Goal: Task Accomplishment & Management: Manage account settings

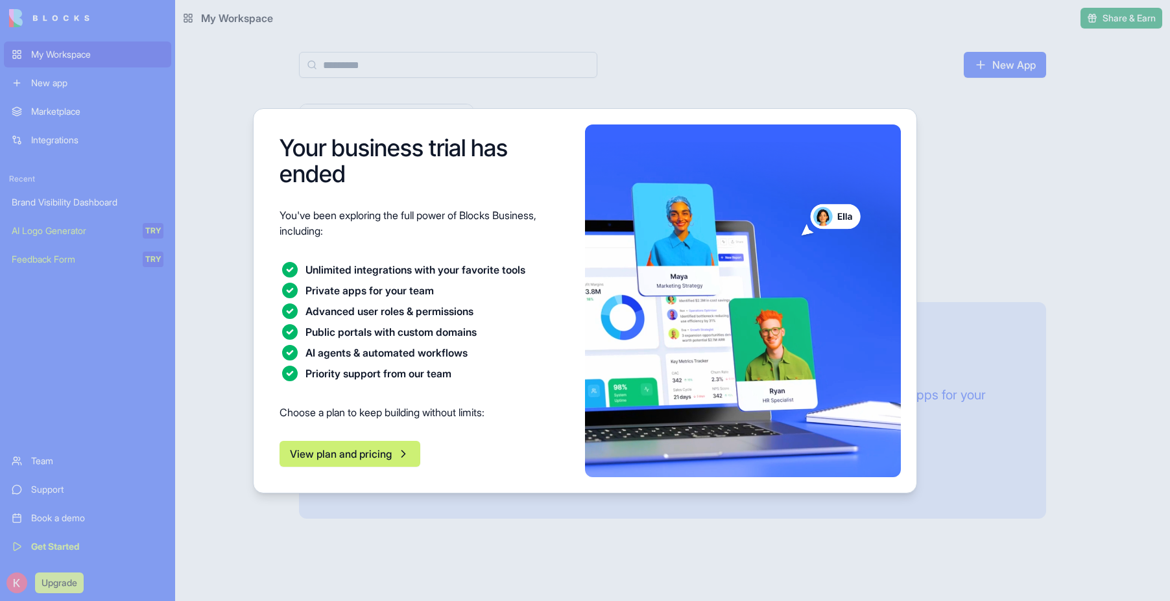
click at [358, 455] on button "View plan and pricing" at bounding box center [350, 454] width 141 height 26
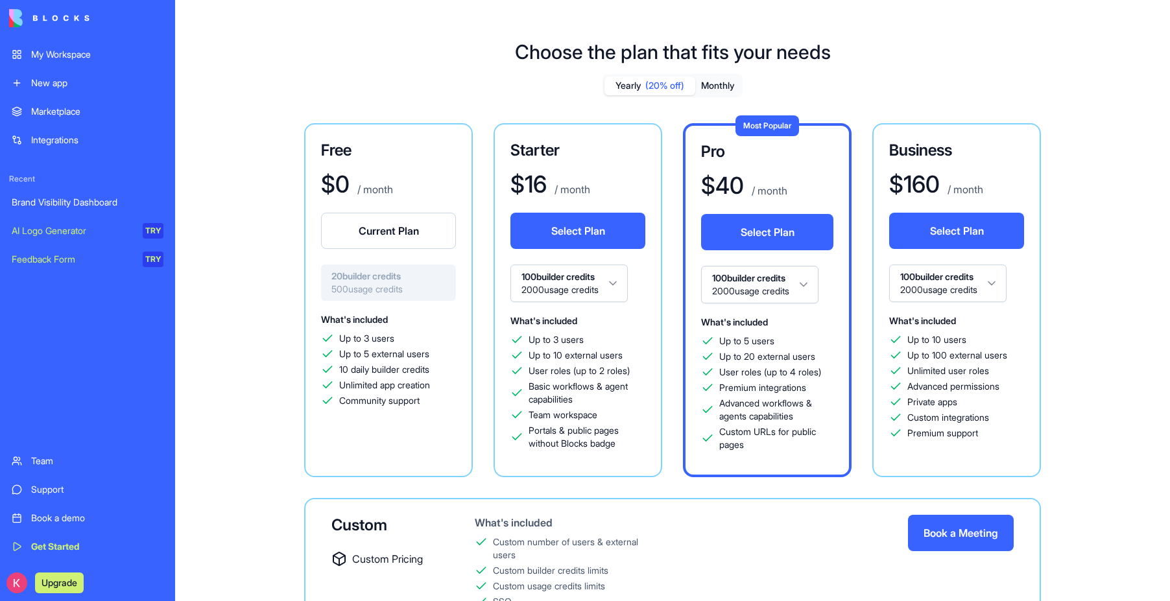
click at [528, 95] on div "Yearly (20% off) Monthly Free $ 0 / month Current Plan 20 builder credits 500 u…" at bounding box center [673, 383] width 934 height 619
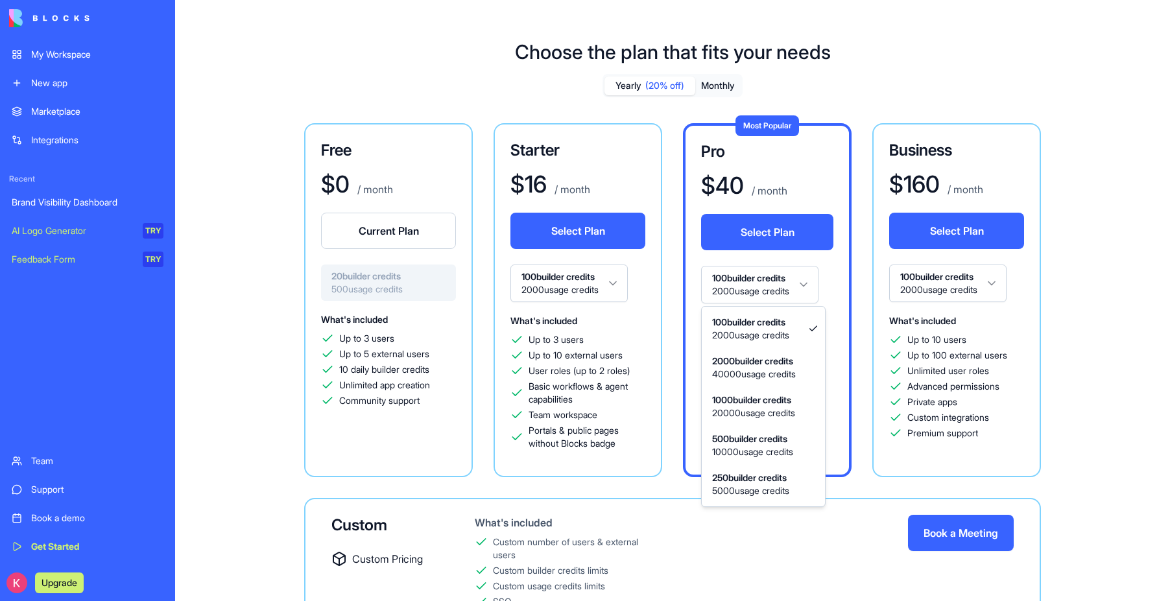
click at [734, 287] on html "My Workspace New app Marketplace Integrations Recent Brand Visibility Dashboard…" at bounding box center [585, 300] width 1170 height 601
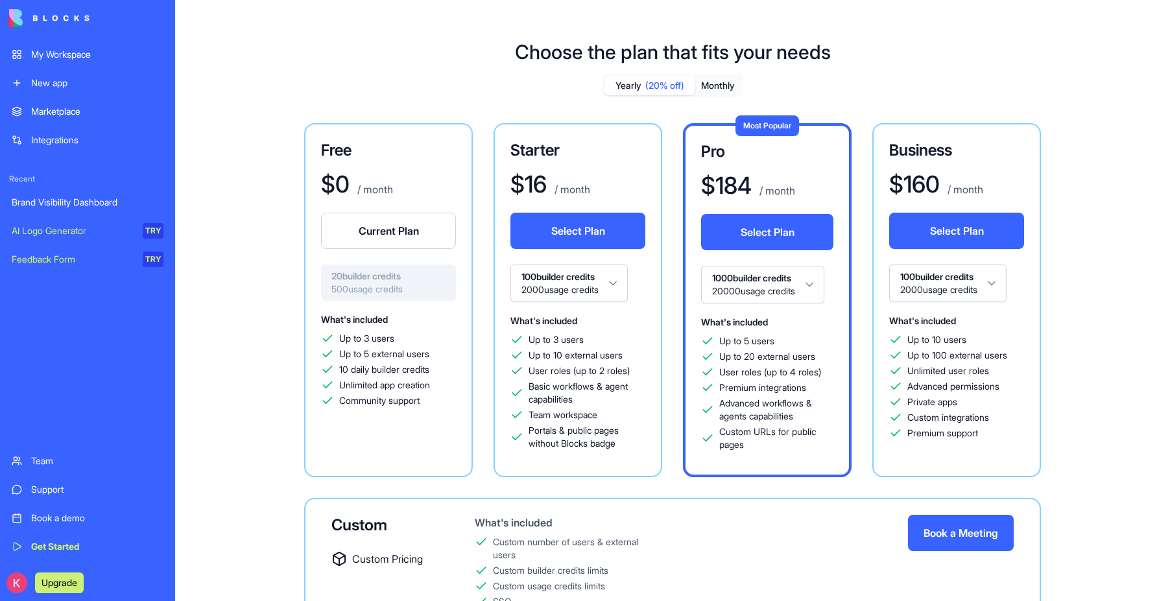
click at [729, 289] on html "My Workspace New app Marketplace Integrations Recent Brand Visibility Dashboard…" at bounding box center [585, 300] width 1170 height 601
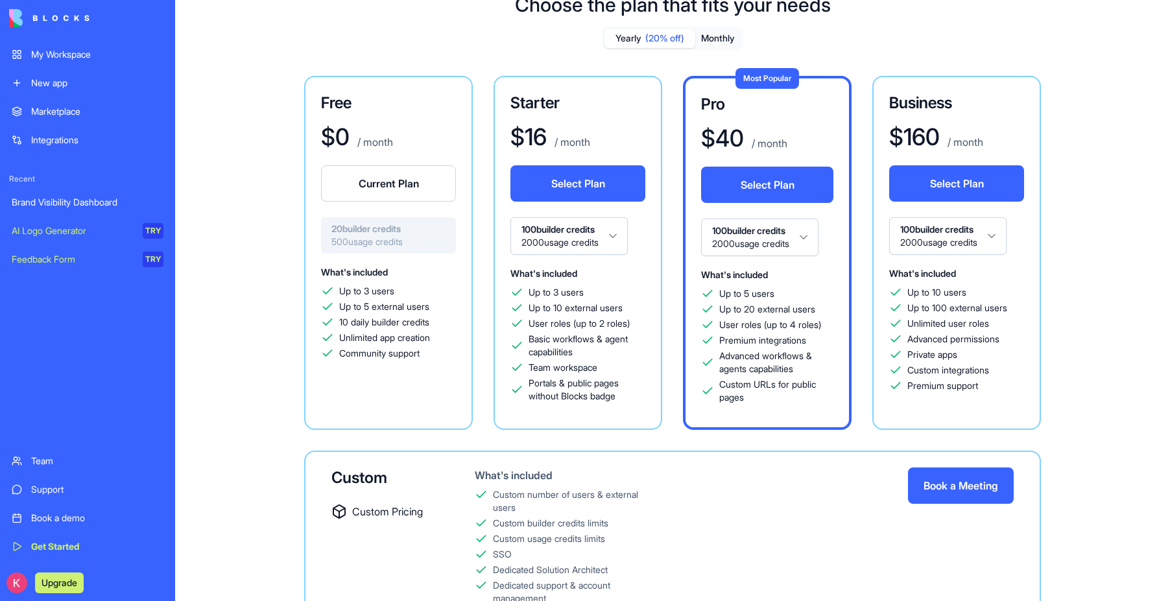
scroll to position [69, 0]
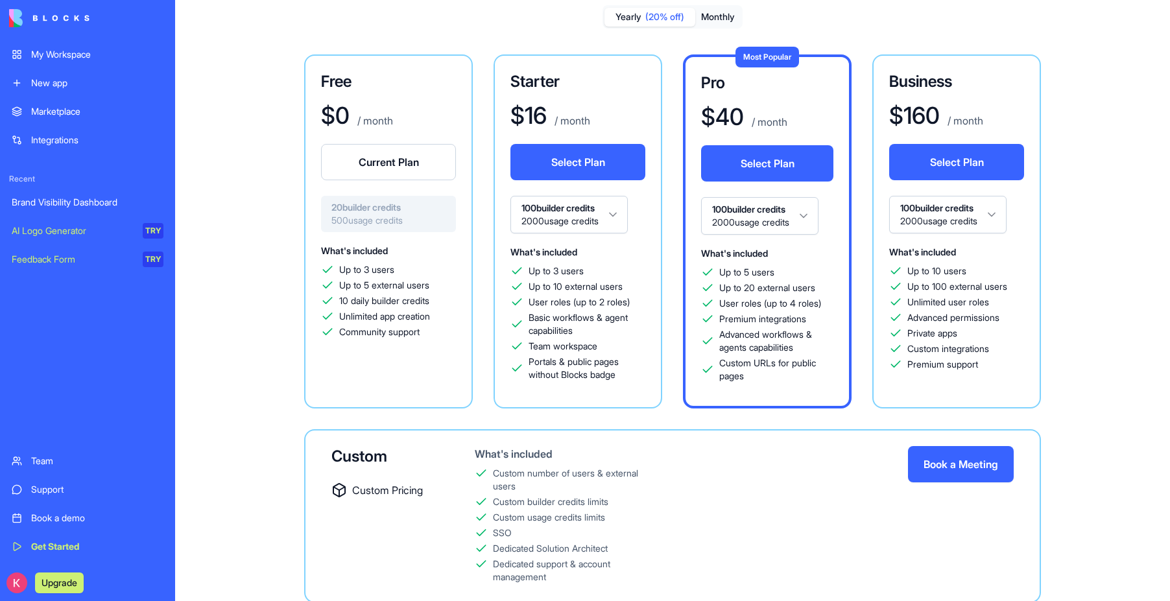
click at [621, 350] on div "Team workspace" at bounding box center [578, 346] width 135 height 13
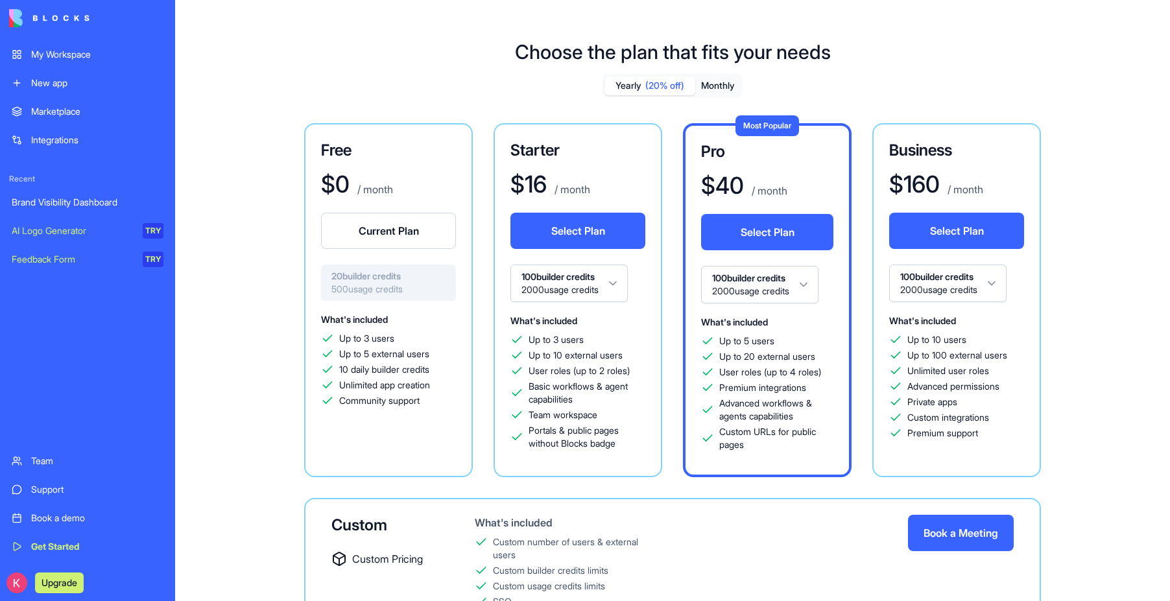
scroll to position [112, 0]
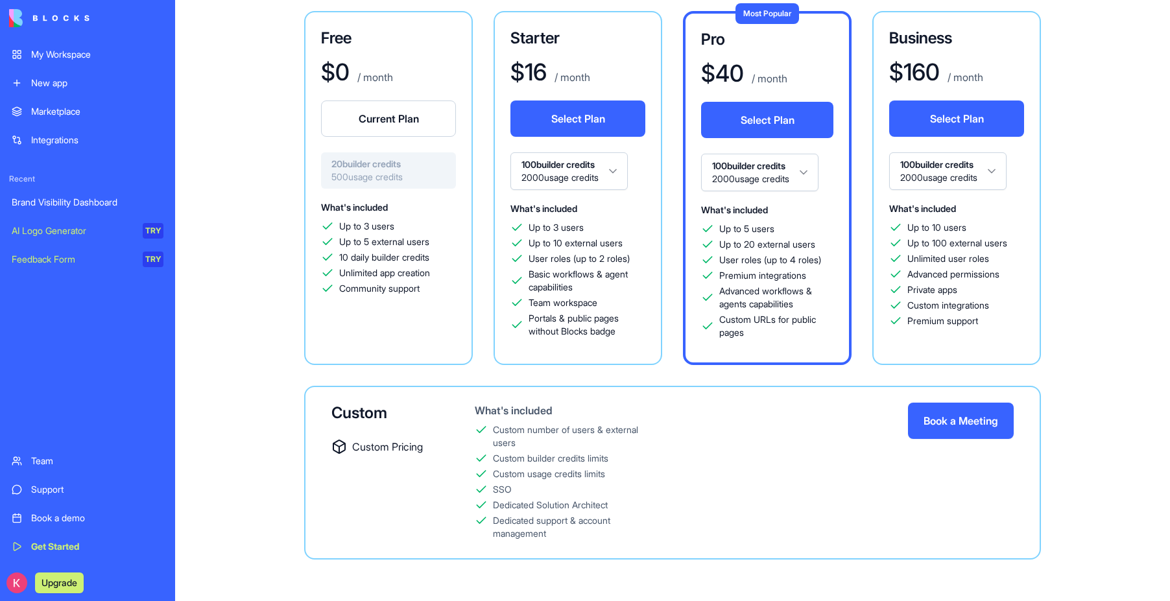
click at [66, 208] on div "Brand Visibility Dashboard" at bounding box center [88, 202] width 152 height 13
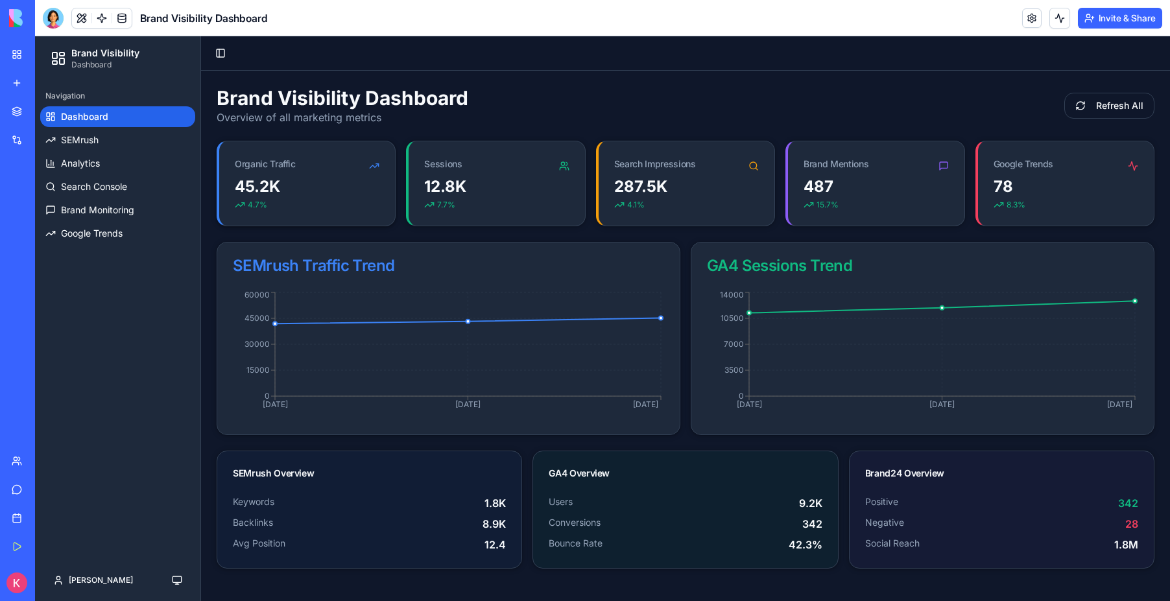
click at [342, 159] on div "Organic Traffic" at bounding box center [307, 158] width 176 height 35
click at [1033, 21] on link at bounding box center [1031, 17] width 19 height 19
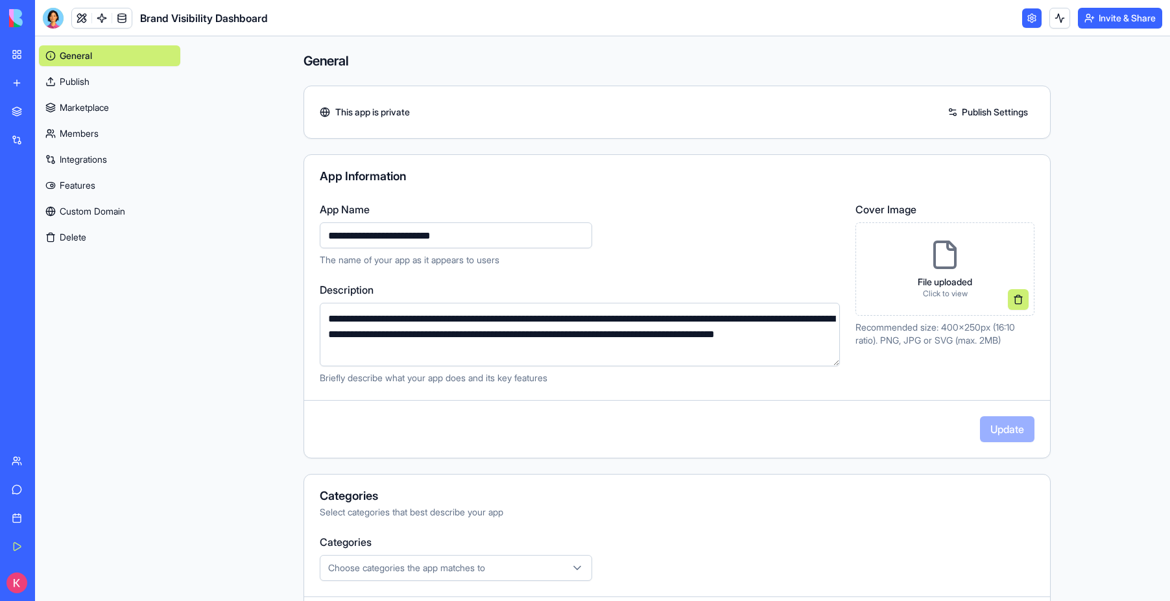
click at [287, 251] on div "**********" at bounding box center [677, 420] width 830 height 769
click at [97, 215] on link "Custom Domain" at bounding box center [109, 211] width 141 height 21
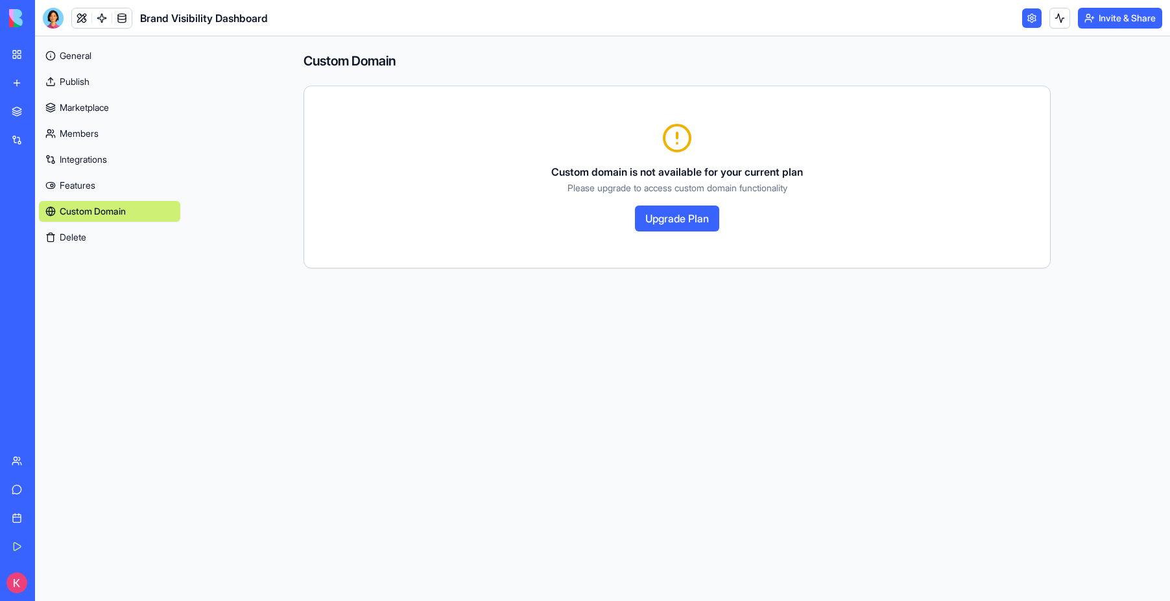
click at [91, 60] on link "General" at bounding box center [109, 55] width 141 height 21
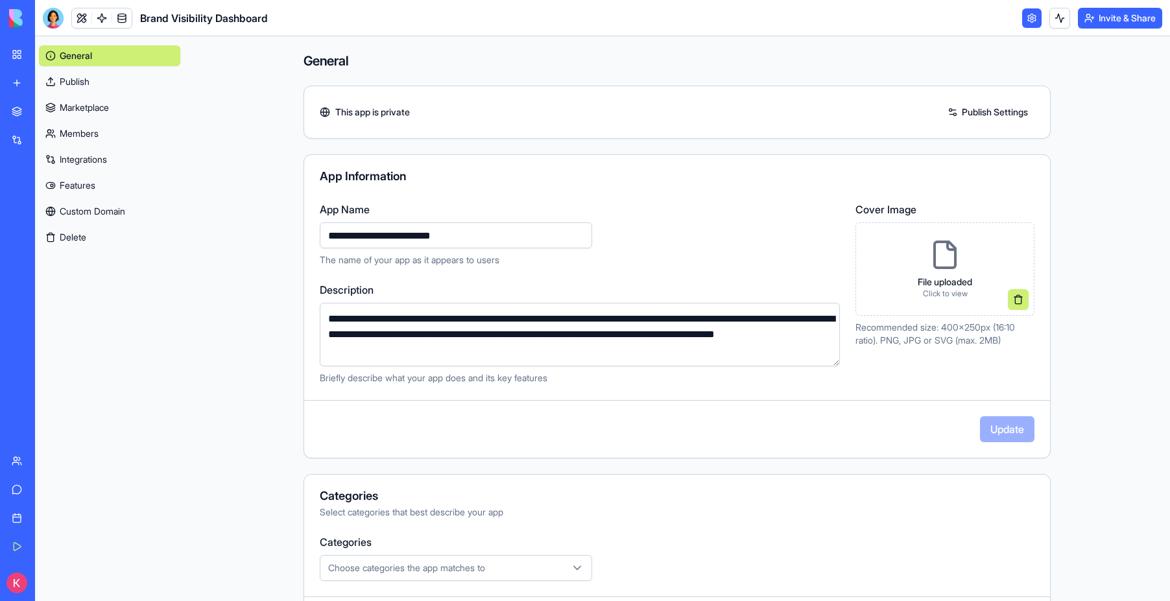
click at [209, 138] on main "**********" at bounding box center [677, 318] width 986 height 565
click at [131, 165] on link "Integrations" at bounding box center [109, 159] width 141 height 21
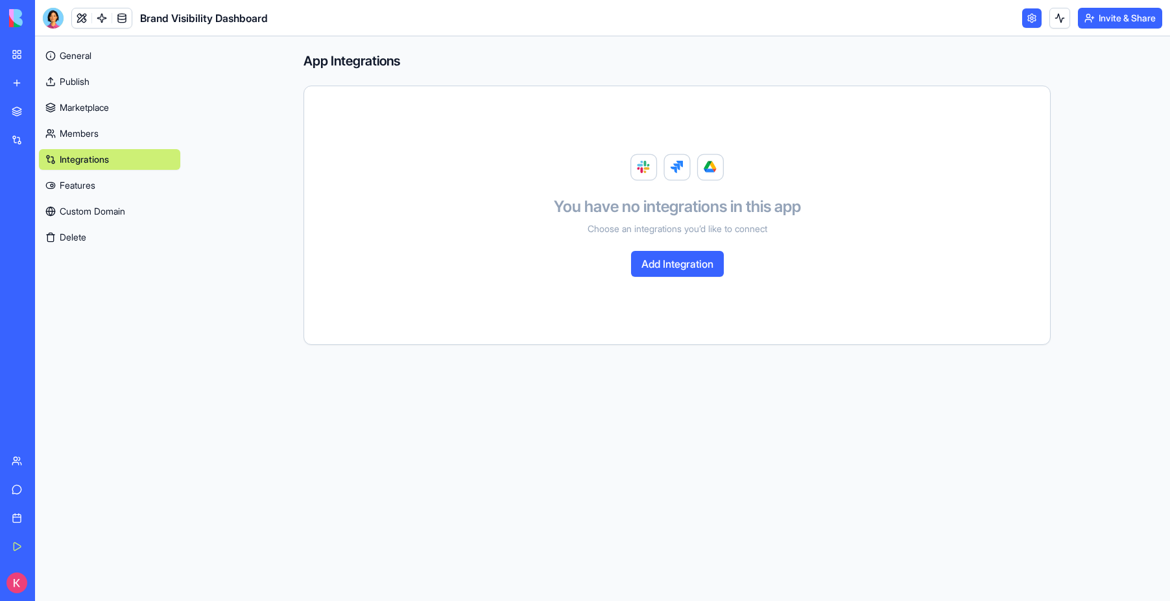
click at [679, 260] on button "Add Integration" at bounding box center [677, 264] width 93 height 26
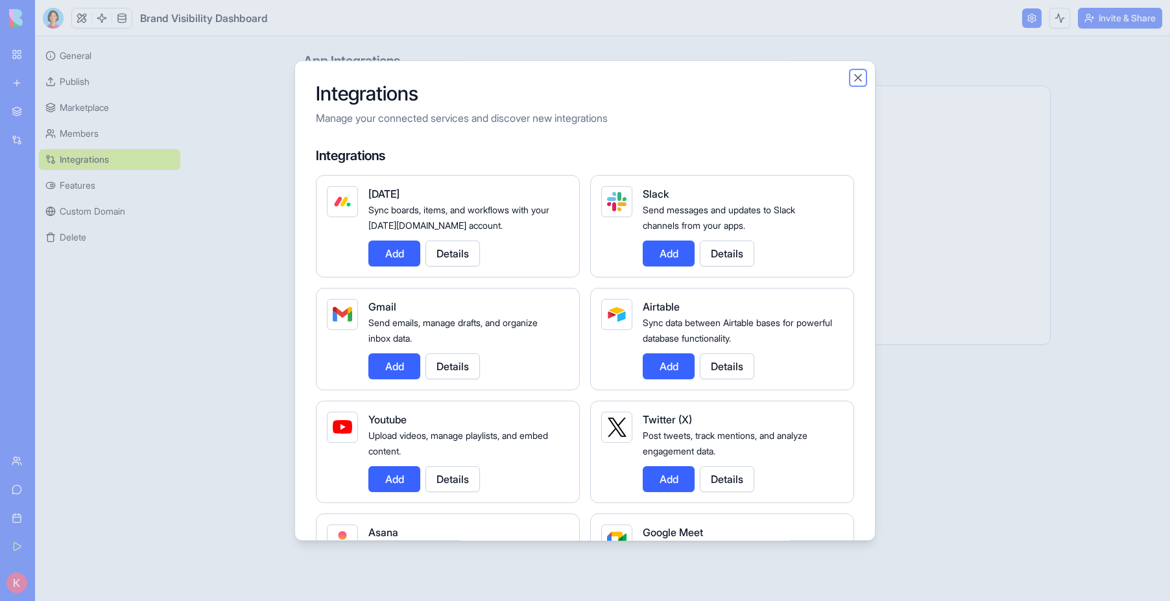
click at [858, 73] on button "Close" at bounding box center [858, 77] width 13 height 13
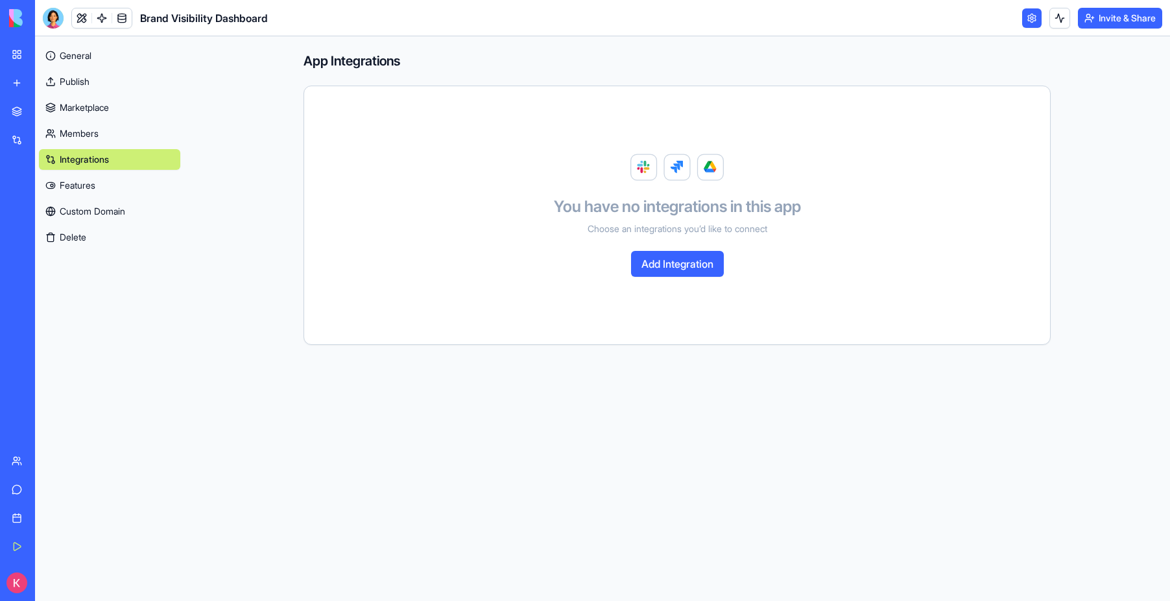
click at [692, 255] on button "Add Integration" at bounding box center [677, 264] width 93 height 26
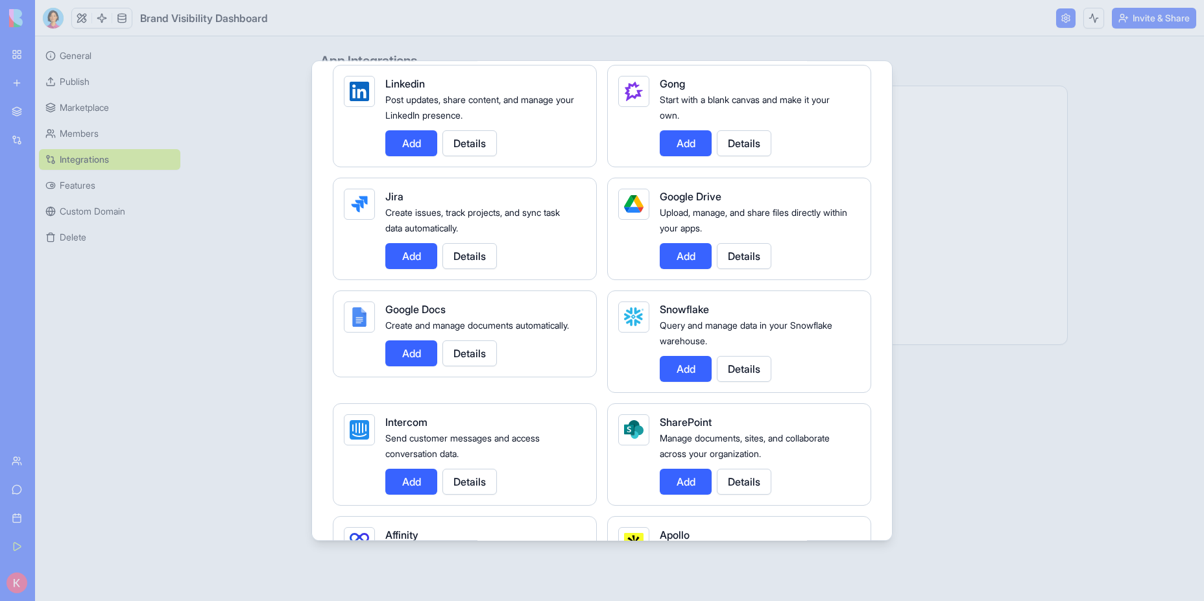
scroll to position [306, 0]
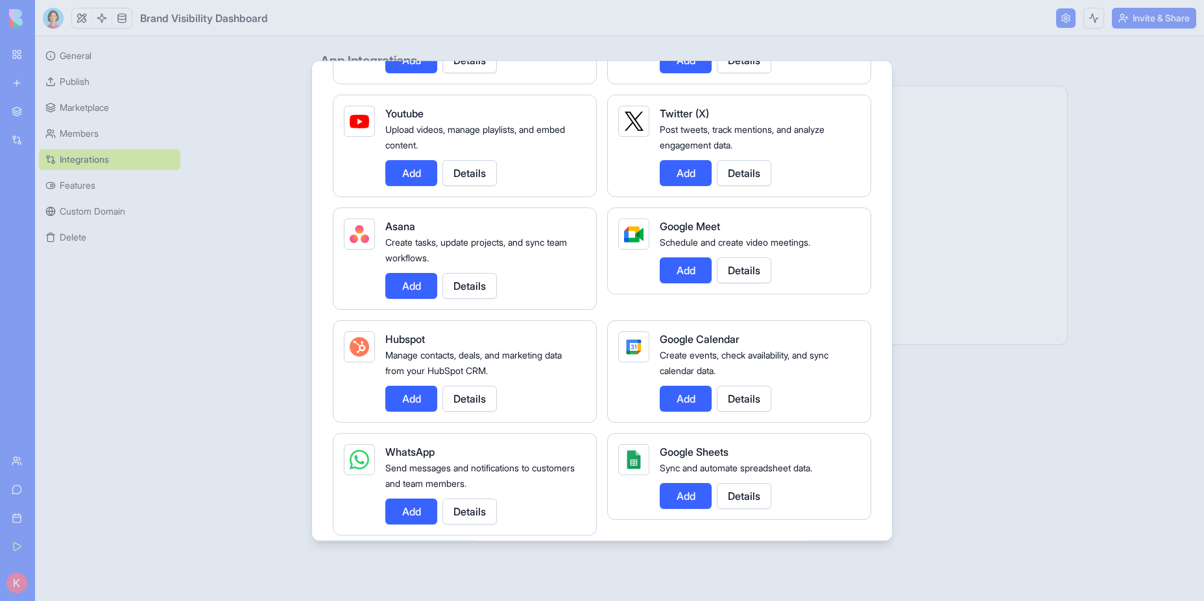
click at [252, 180] on div at bounding box center [602, 300] width 1204 height 601
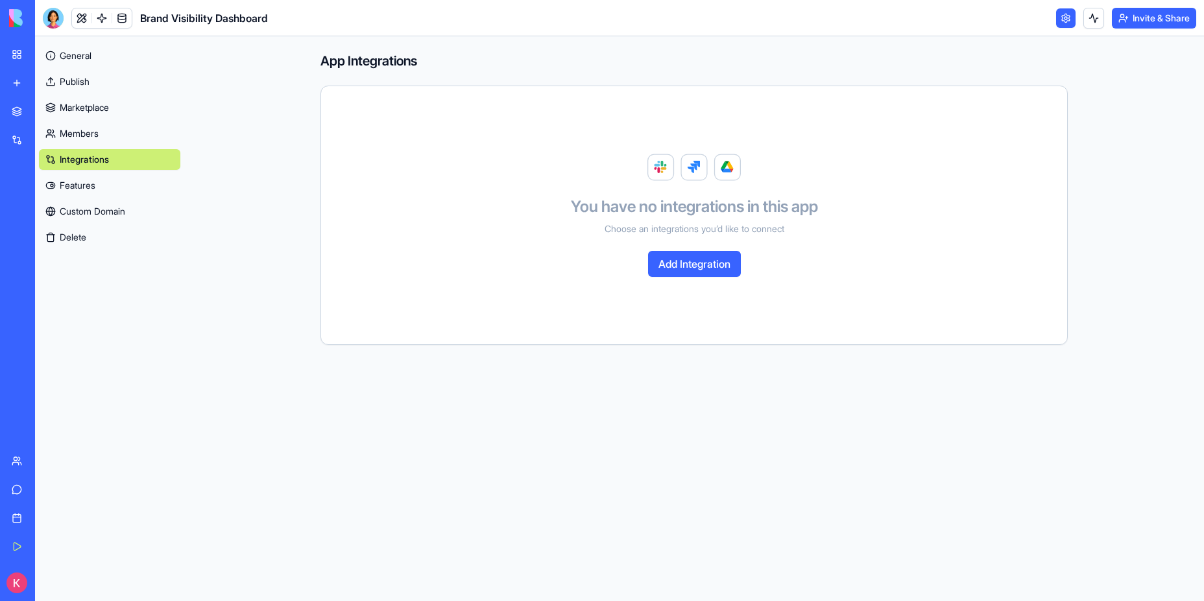
click at [47, 464] on div "Team" at bounding box center [39, 461] width 17 height 13
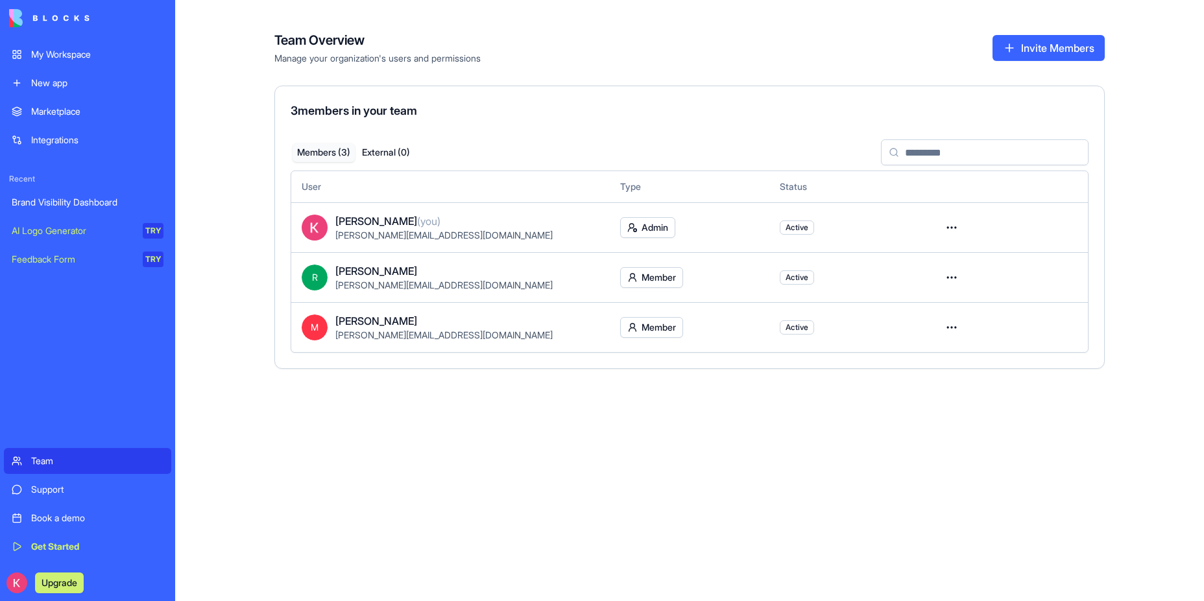
click at [24, 12] on img at bounding box center [49, 18] width 80 height 18
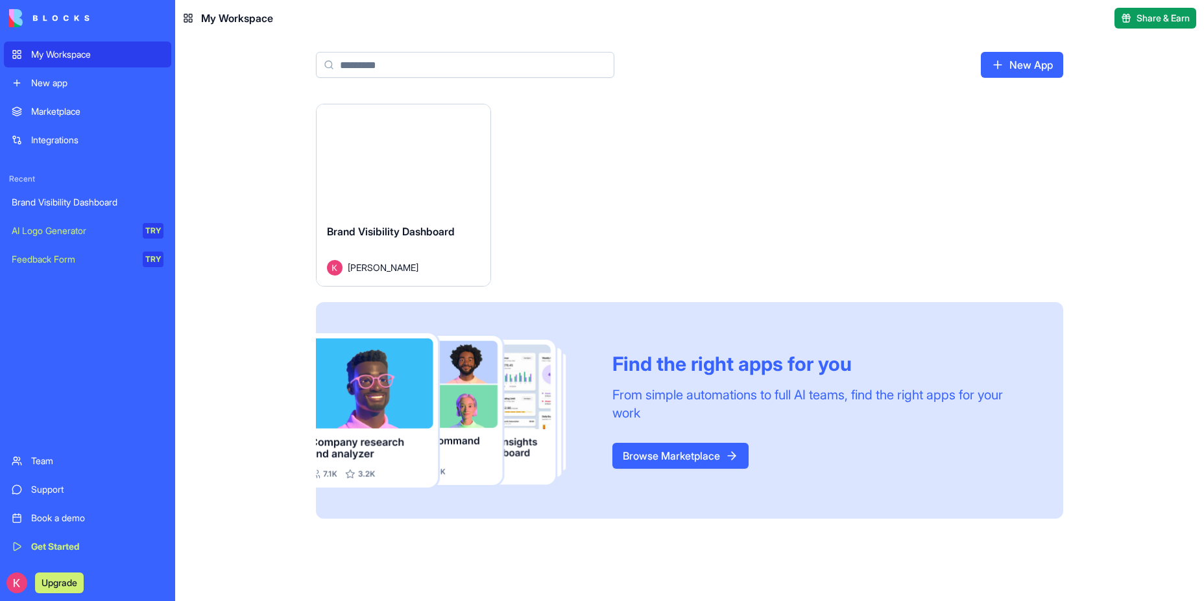
click at [104, 196] on div "Brand Visibility Dashboard" at bounding box center [88, 202] width 152 height 13
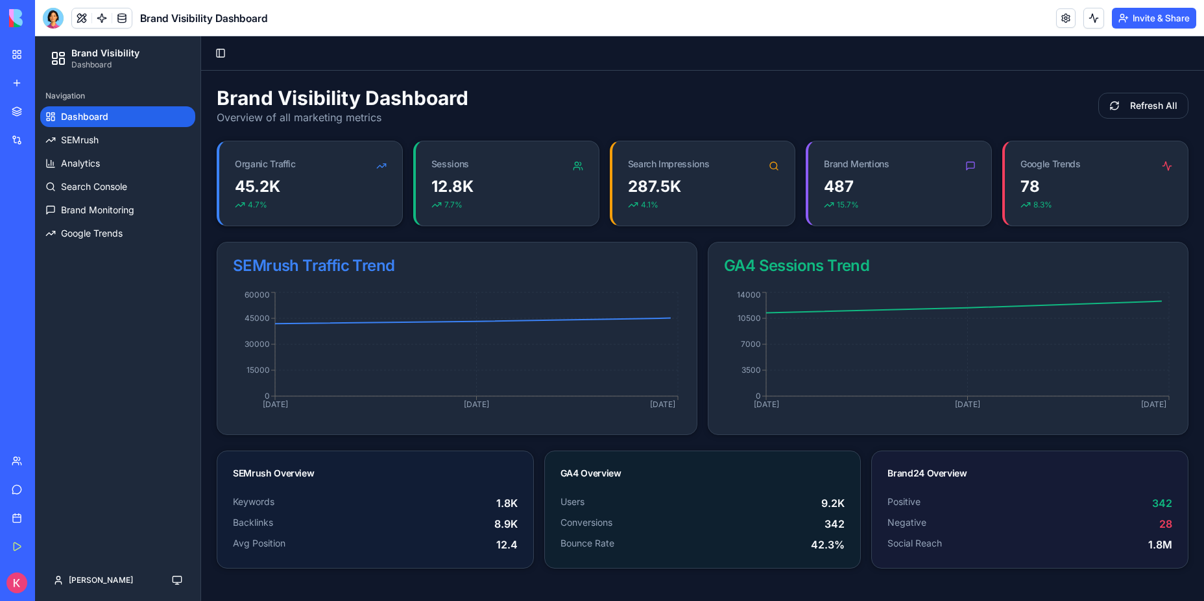
scroll to position [1, 0]
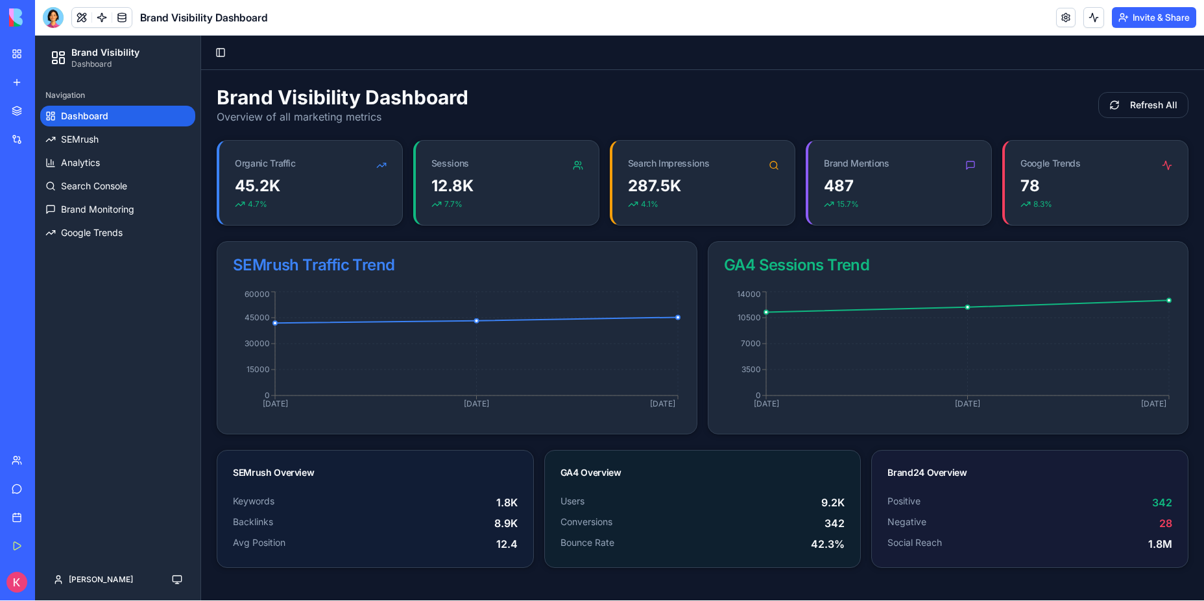
click at [11, 19] on img at bounding box center [49, 17] width 80 height 18
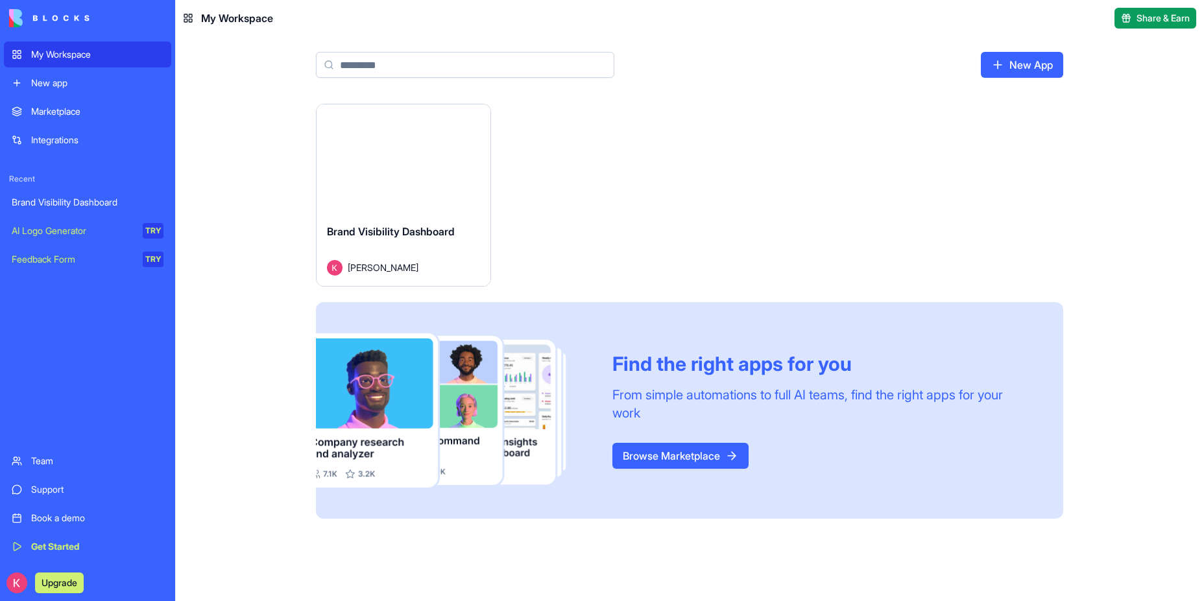
scroll to position [1, 0]
click at [414, 159] on button "Launch" at bounding box center [403, 158] width 97 height 26
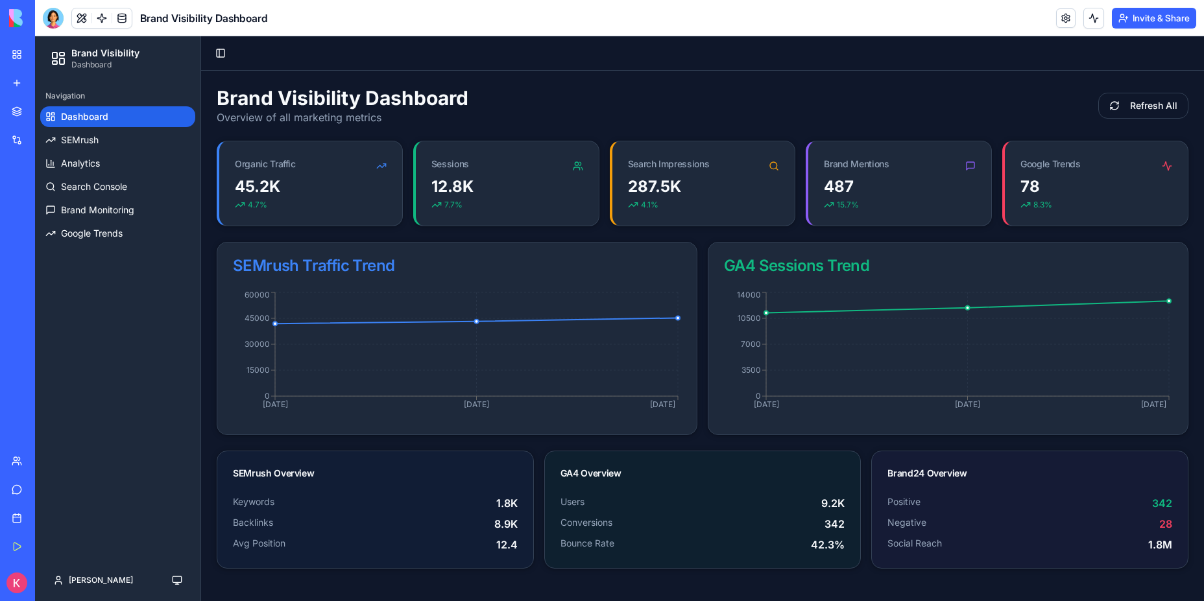
scroll to position [1, 0]
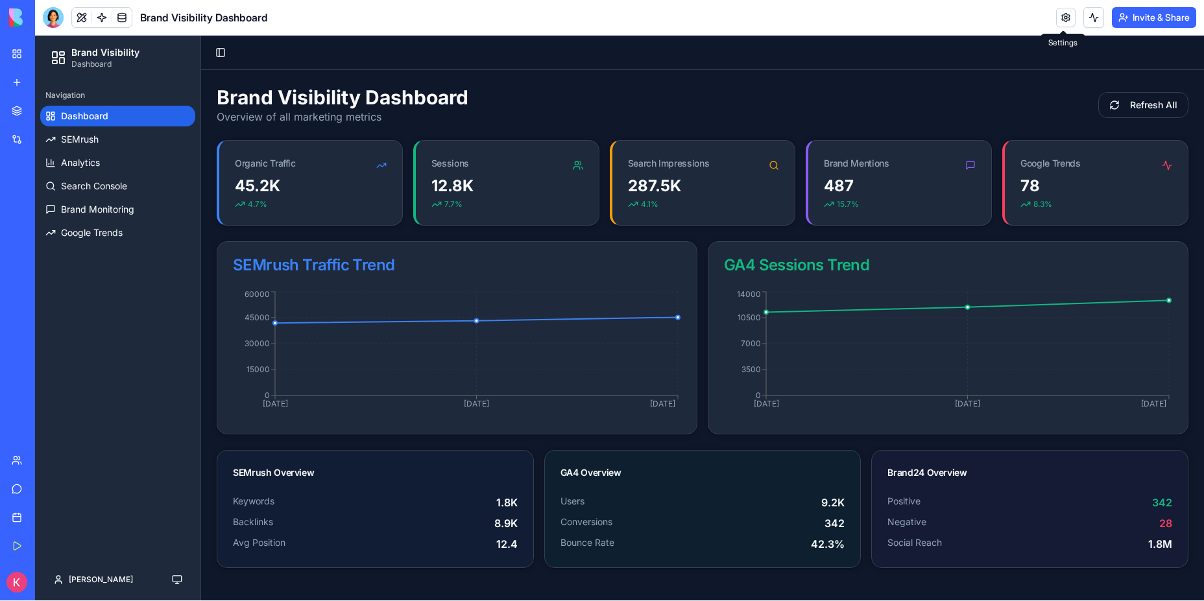
click at [1065, 20] on link at bounding box center [1065, 17] width 19 height 19
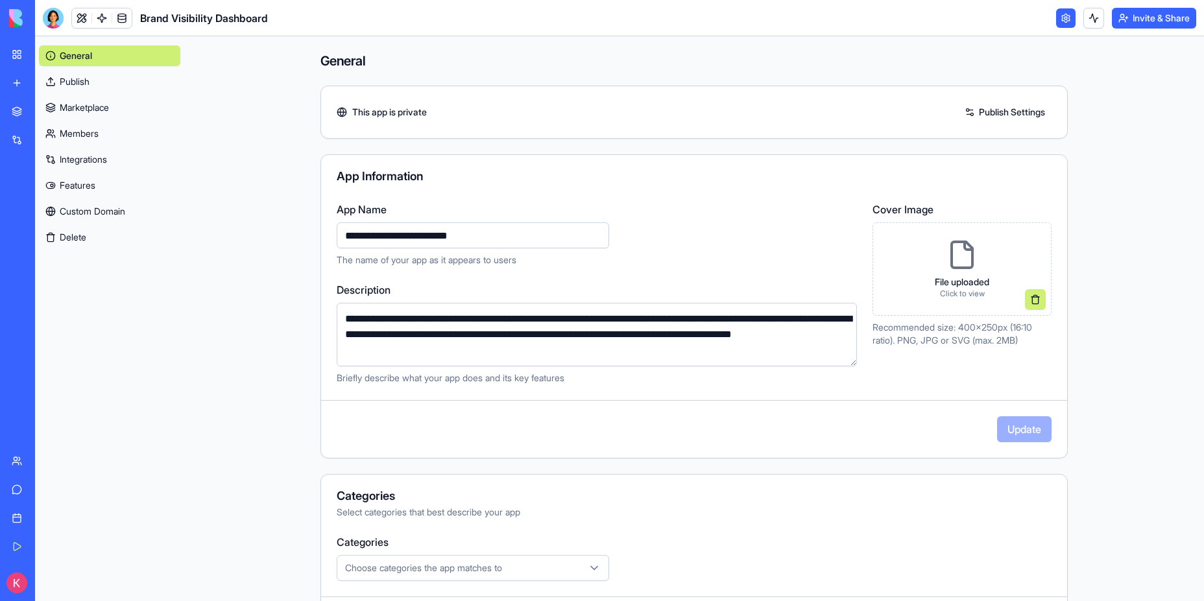
click at [92, 213] on link "Custom Domain" at bounding box center [109, 211] width 141 height 21
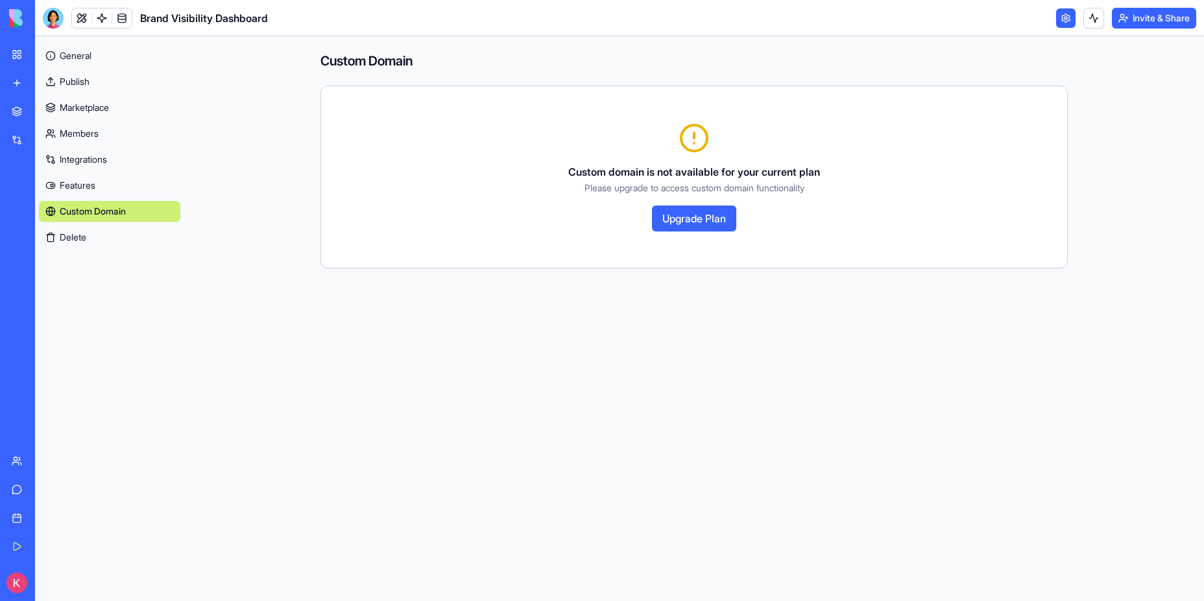
click at [91, 160] on link "Integrations" at bounding box center [109, 159] width 141 height 21
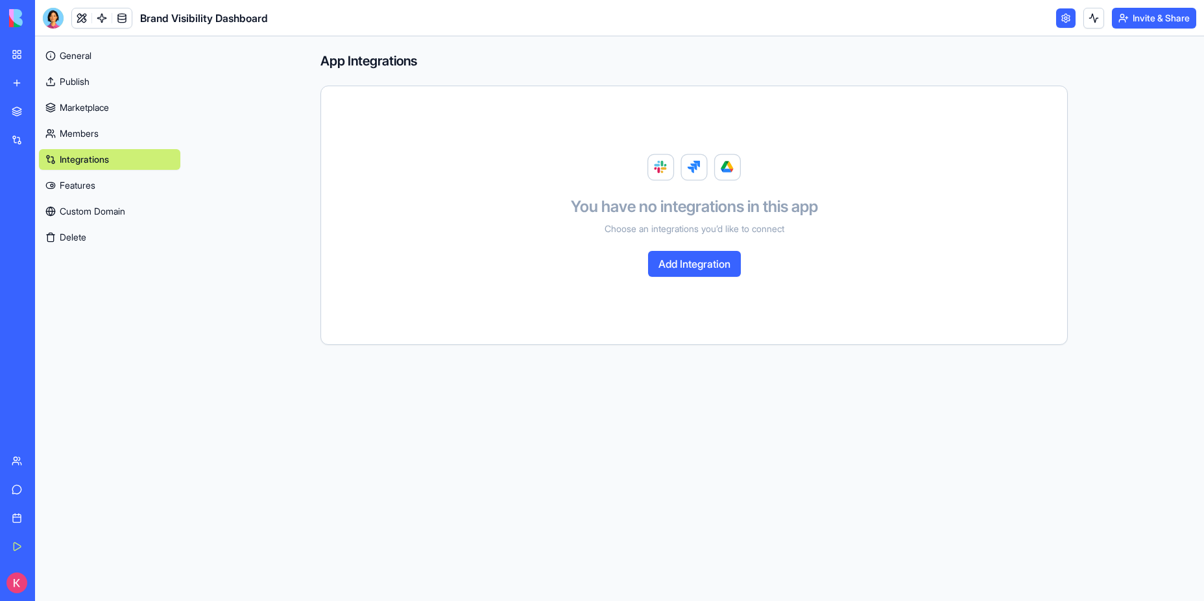
click at [89, 184] on link "Features" at bounding box center [109, 185] width 141 height 21
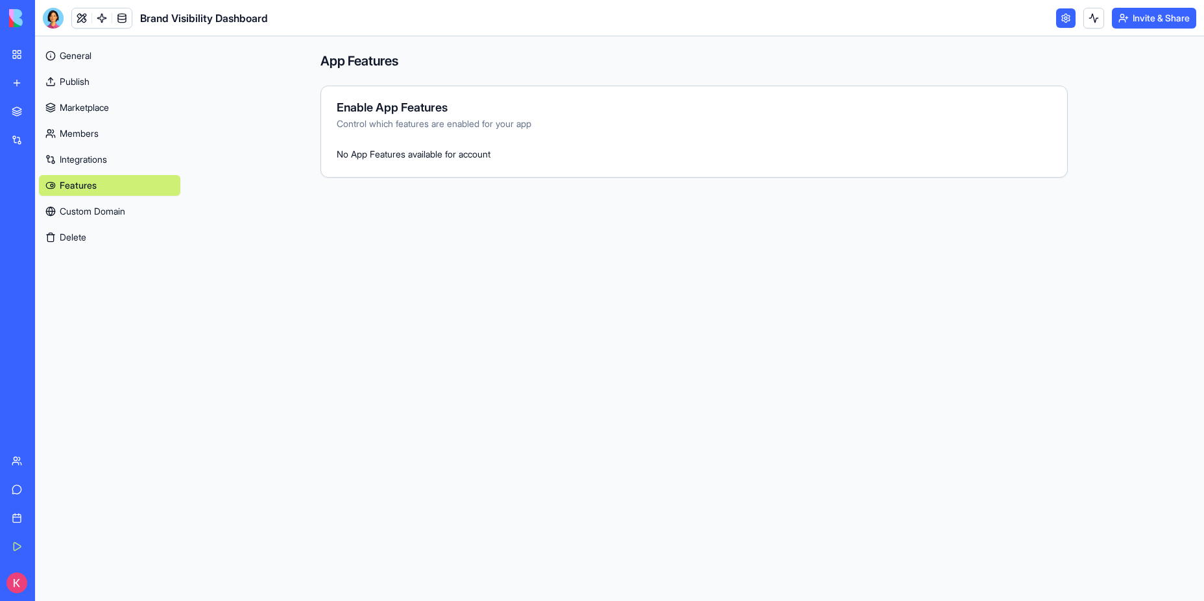
click at [82, 129] on link "Members" at bounding box center [109, 133] width 141 height 21
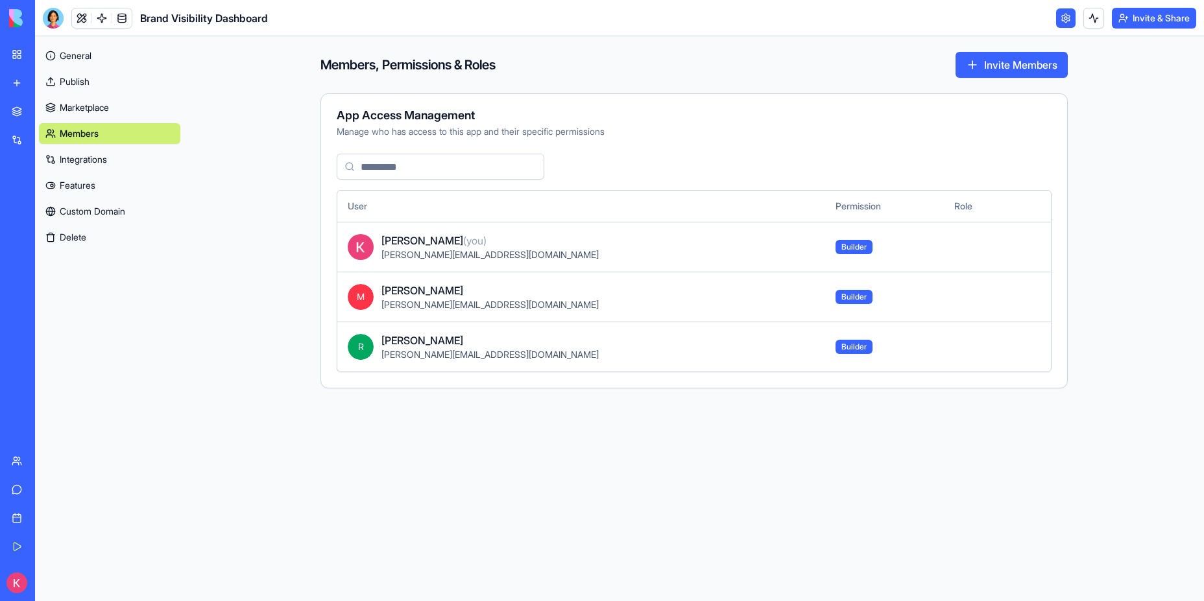
click at [81, 57] on link "General" at bounding box center [109, 55] width 141 height 21
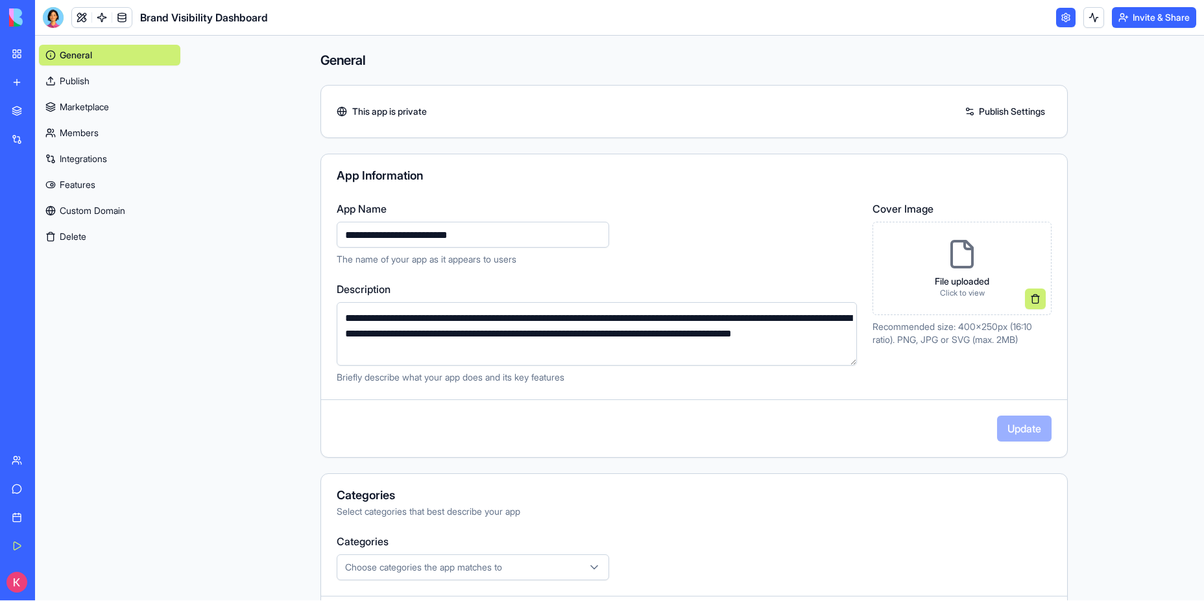
click at [1062, 19] on link at bounding box center [1065, 17] width 19 height 19
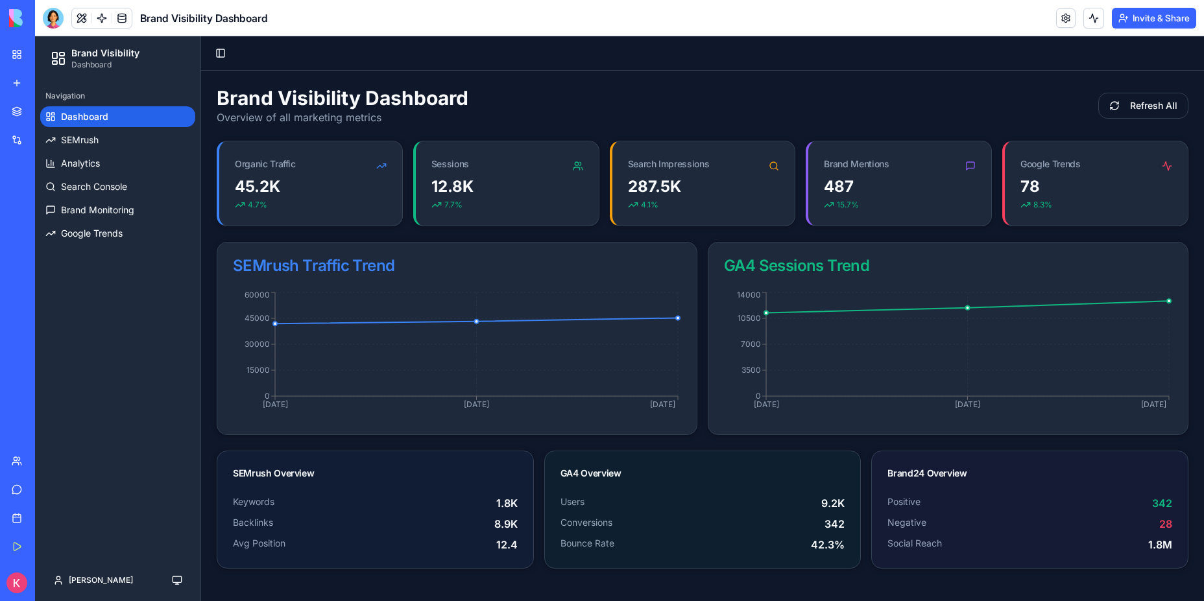
click at [15, 18] on img at bounding box center [49, 18] width 80 height 18
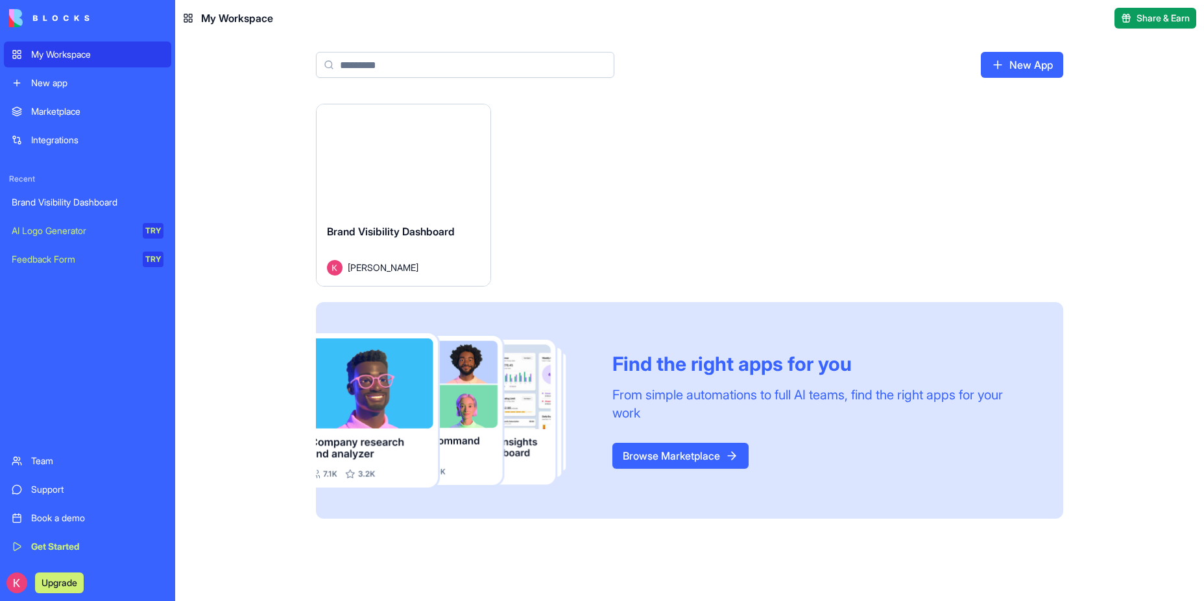
scroll to position [1, 0]
click at [66, 199] on div "Brand Visibility Dashboard" at bounding box center [88, 201] width 152 height 13
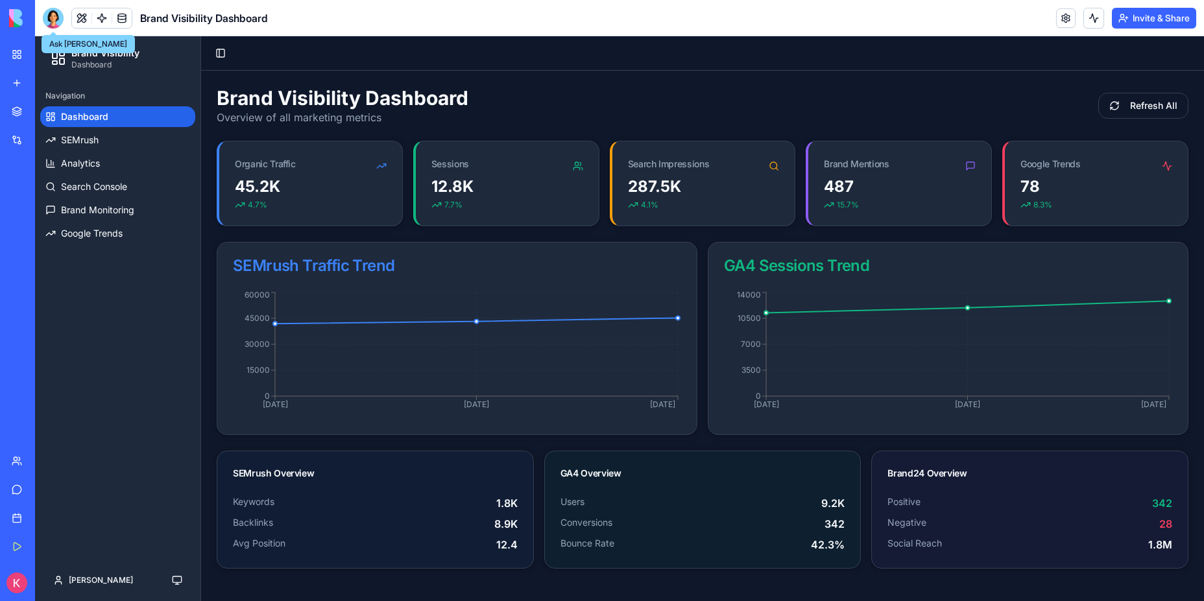
click at [60, 20] on div at bounding box center [53, 18] width 21 height 21
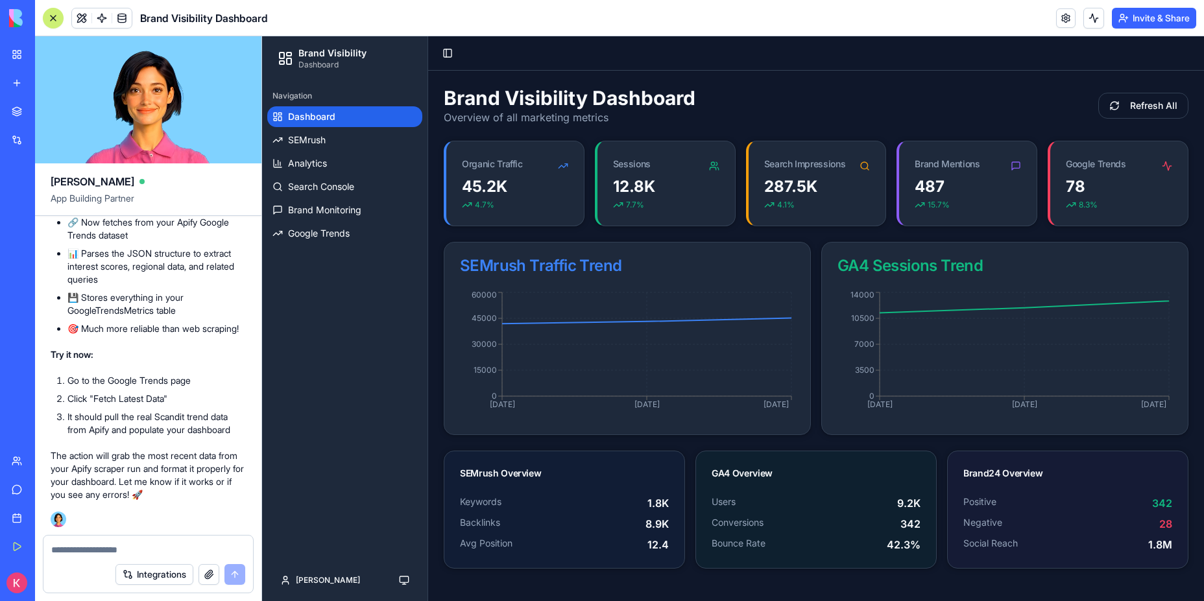
click at [60, 21] on button at bounding box center [53, 18] width 21 height 21
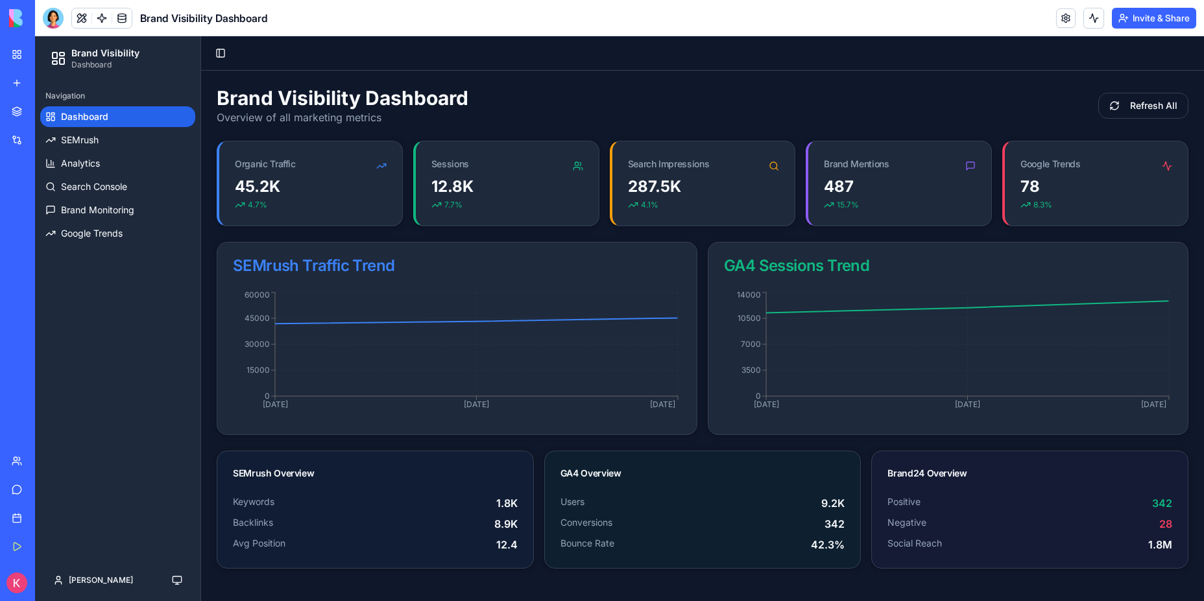
click at [60, 22] on div at bounding box center [53, 18] width 21 height 21
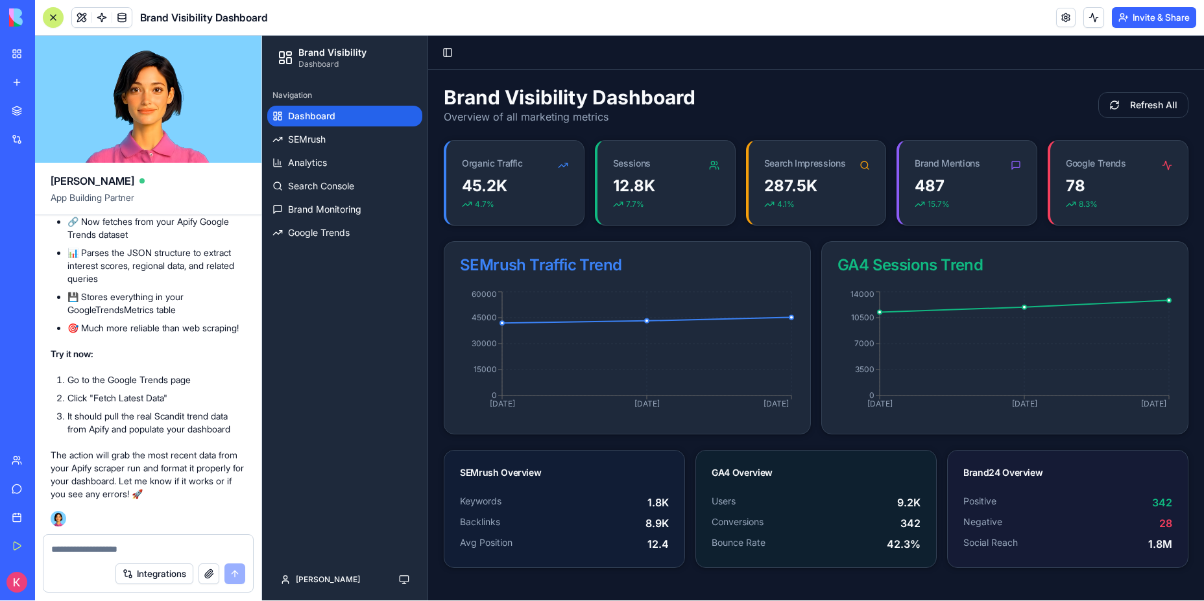
scroll to position [12854, 0]
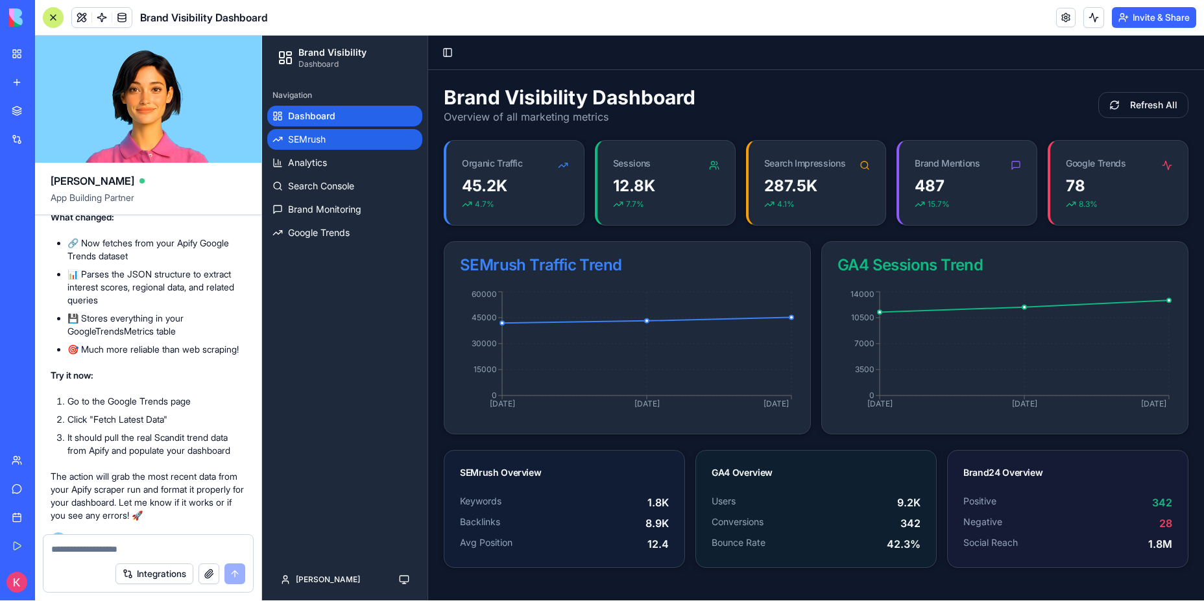
click at [359, 141] on link "SEMrush" at bounding box center [344, 139] width 155 height 21
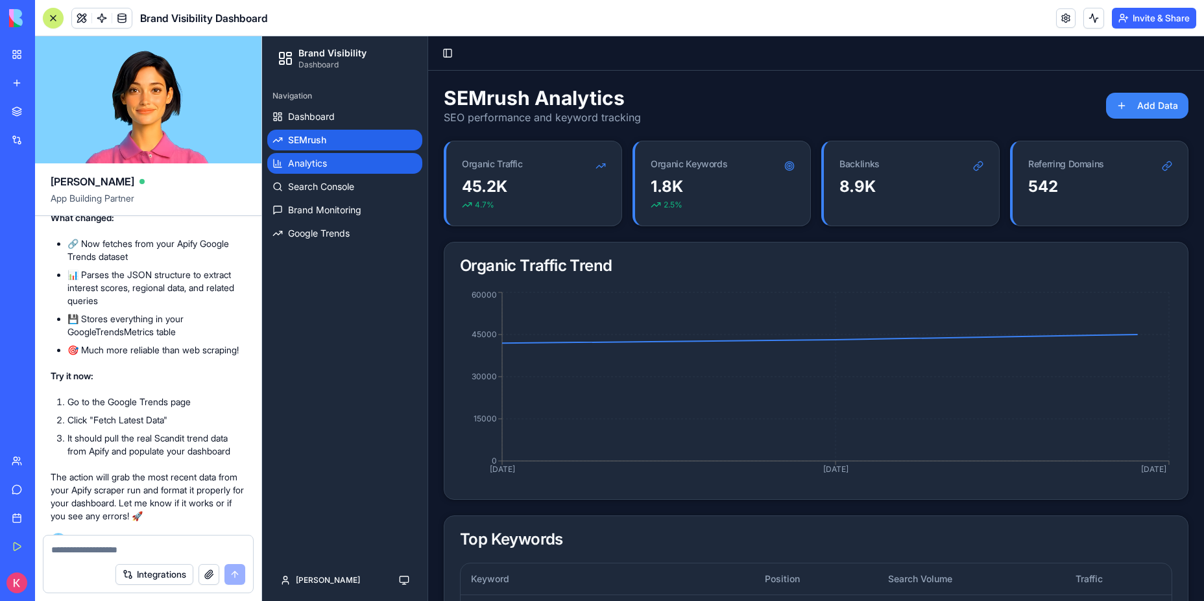
click at [350, 160] on link "Analytics" at bounding box center [344, 163] width 155 height 21
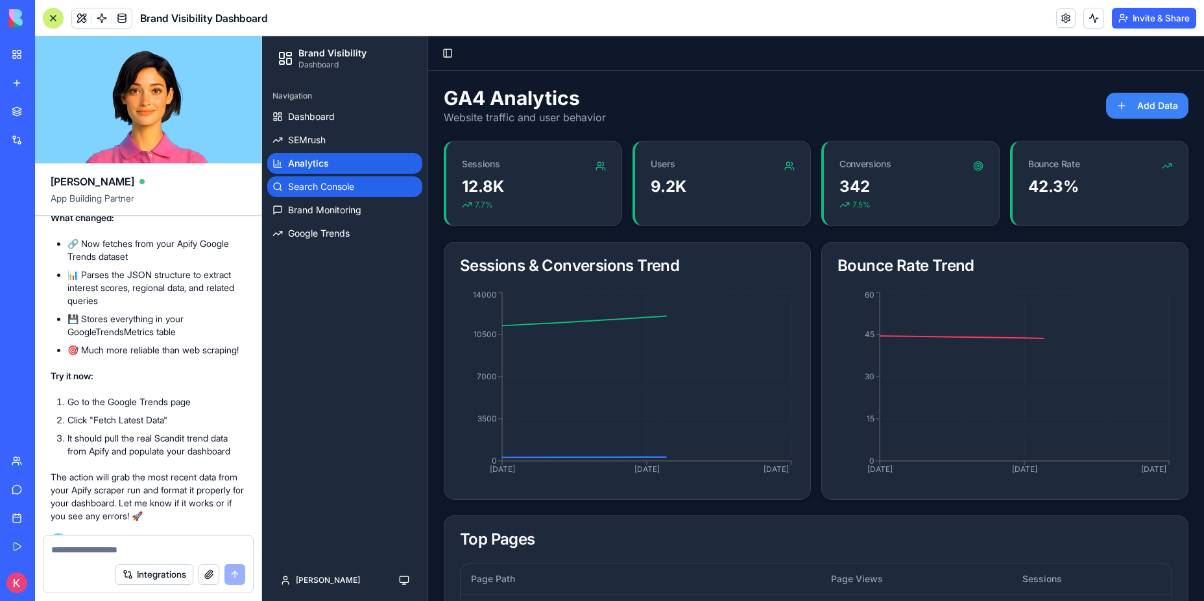
click at [343, 180] on span "Search Console" at bounding box center [321, 186] width 66 height 13
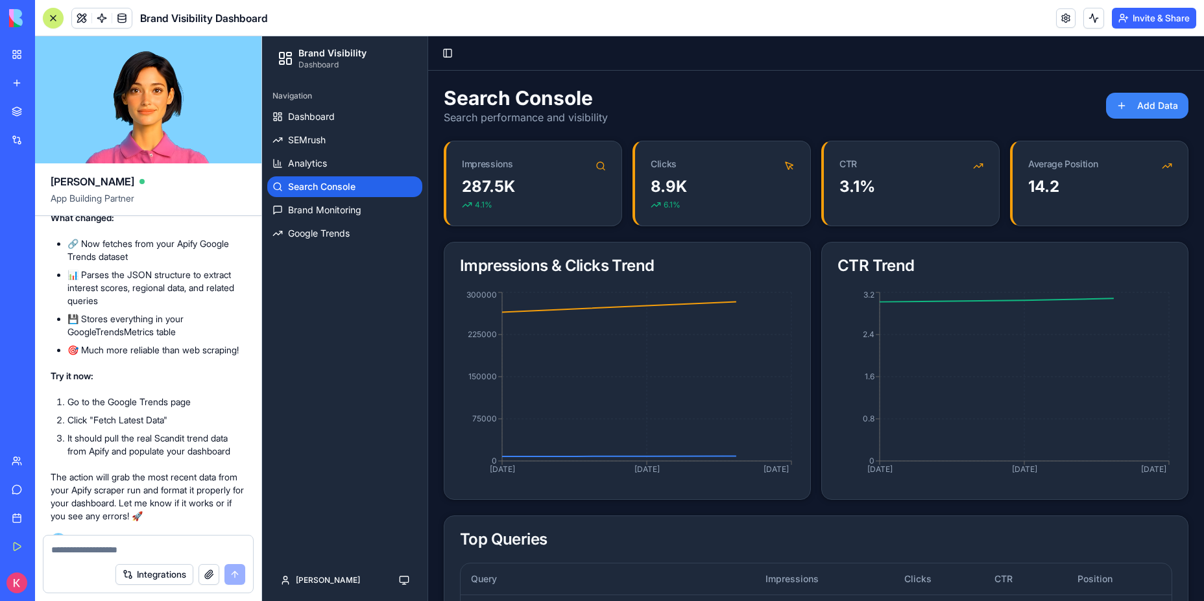
click at [341, 199] on ul "Dashboard SEMrush Analytics Search Console Brand Monitoring Google Trends" at bounding box center [344, 175] width 155 height 138
click at [338, 213] on span "Brand Monitoring" at bounding box center [324, 210] width 73 height 13
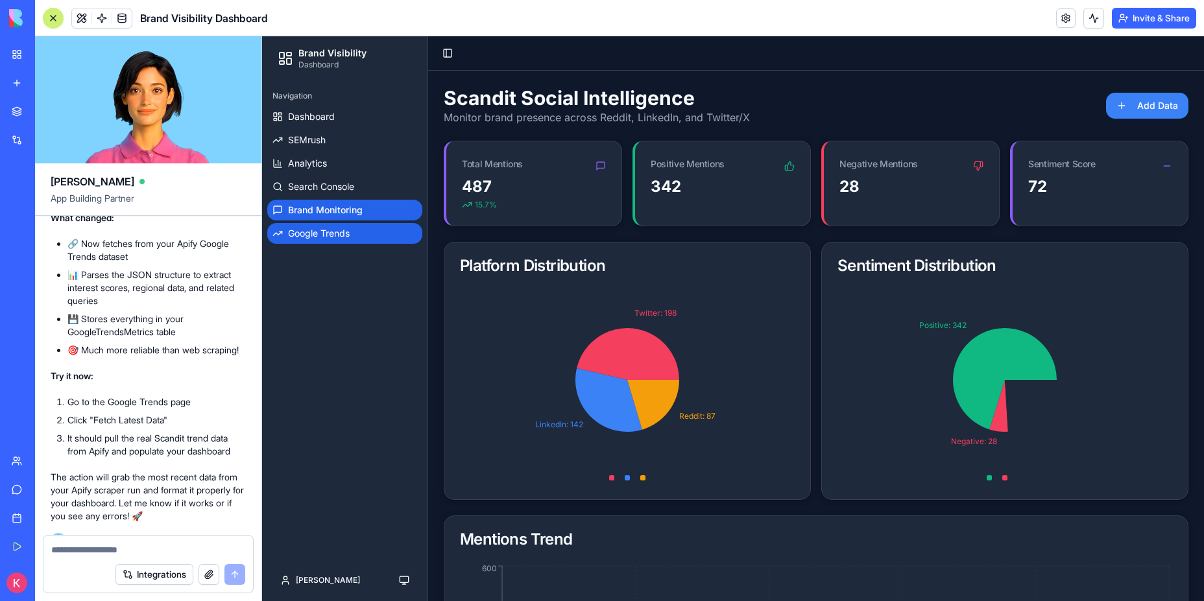
click at [335, 232] on span "Google Trends" at bounding box center [319, 233] width 62 height 13
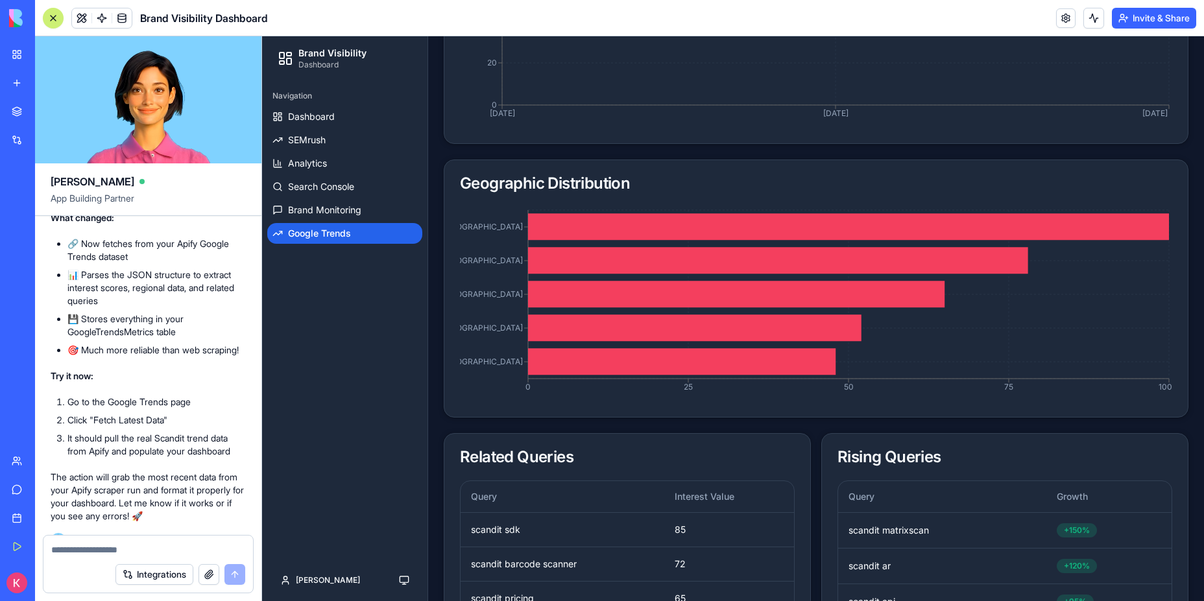
scroll to position [150, 0]
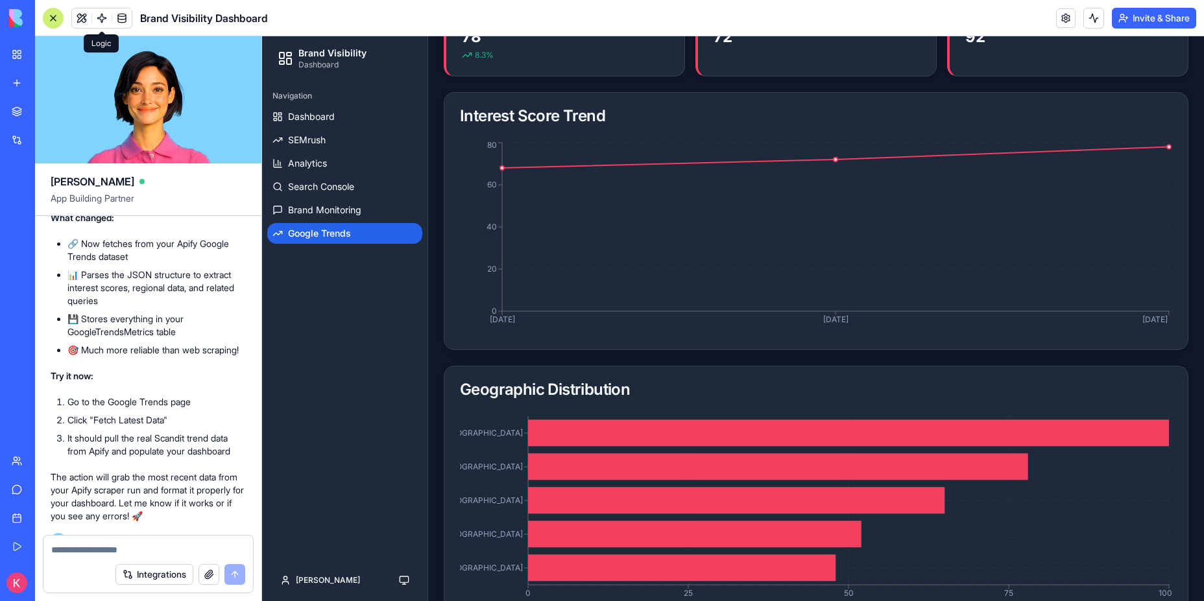
click at [96, 21] on link at bounding box center [101, 17] width 19 height 19
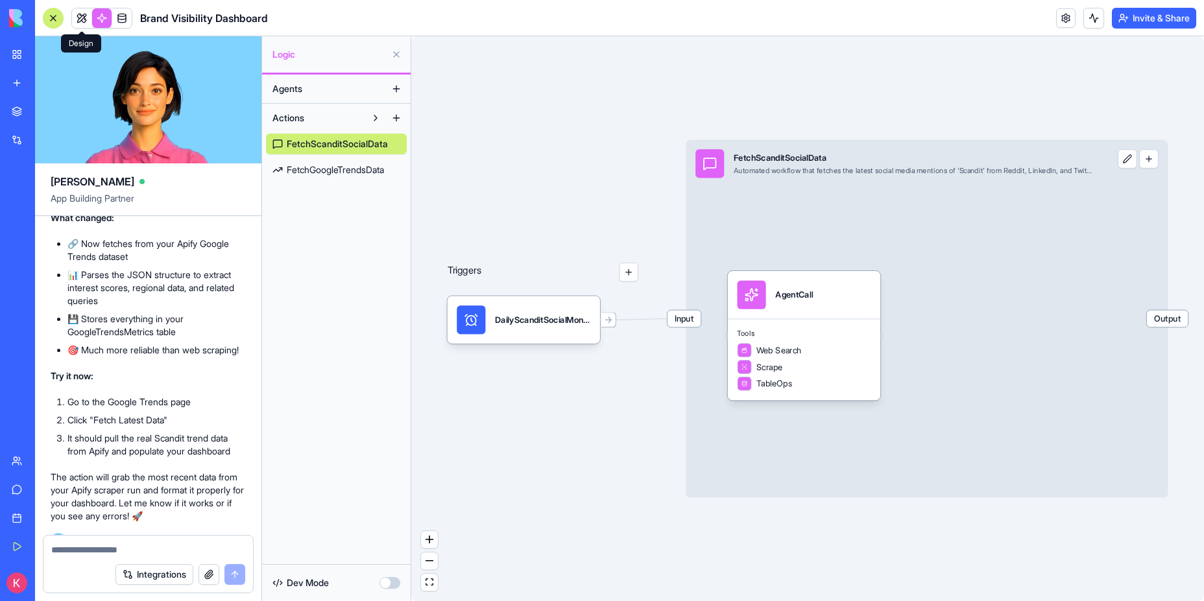
click at [85, 23] on link at bounding box center [81, 17] width 19 height 19
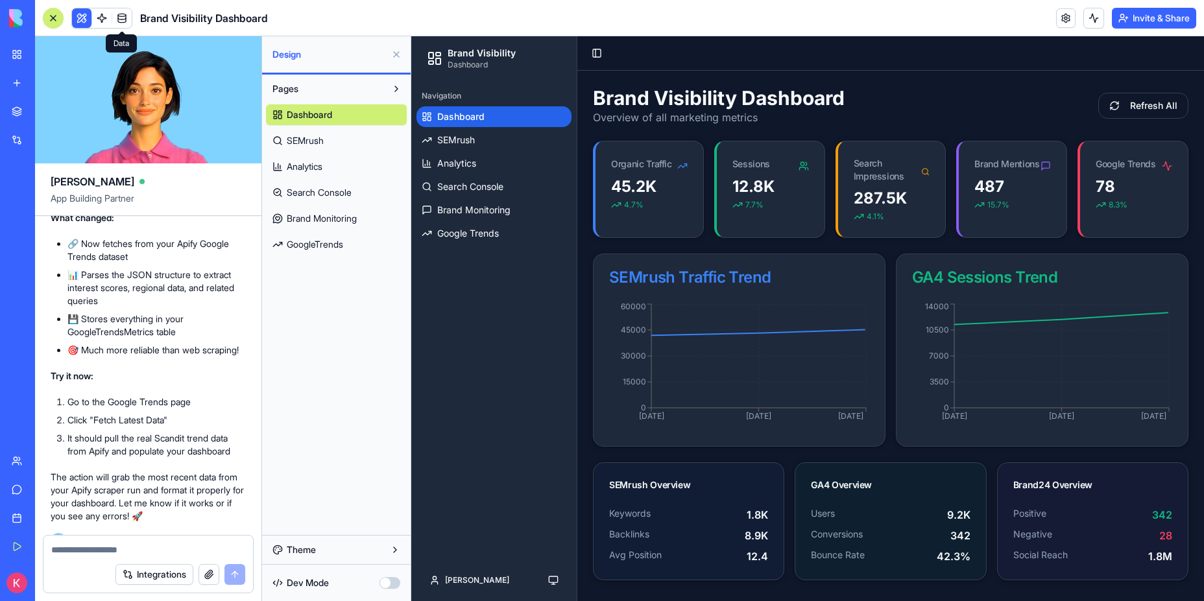
click at [117, 18] on link at bounding box center [121, 17] width 19 height 19
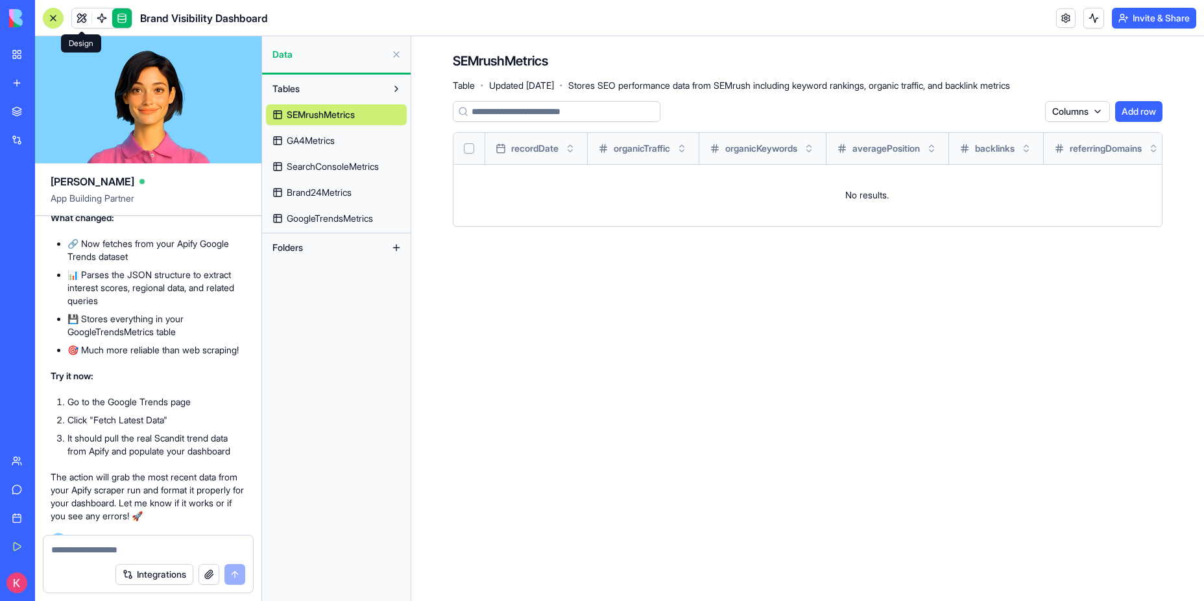
click at [78, 21] on link at bounding box center [81, 17] width 19 height 19
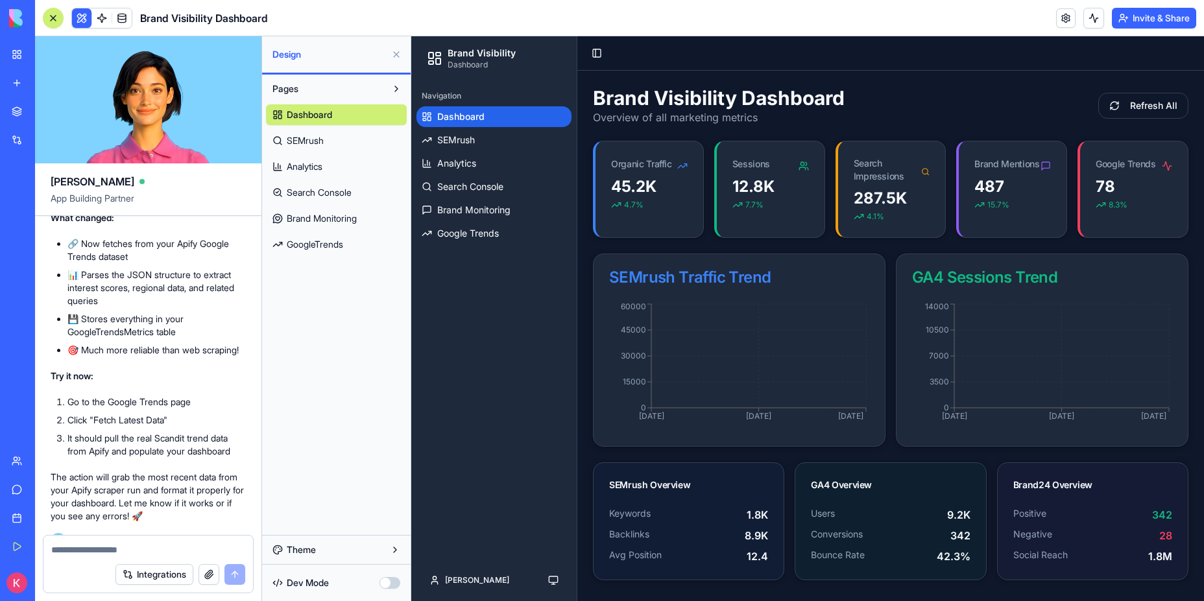
click at [54, 19] on div at bounding box center [53, 18] width 10 height 10
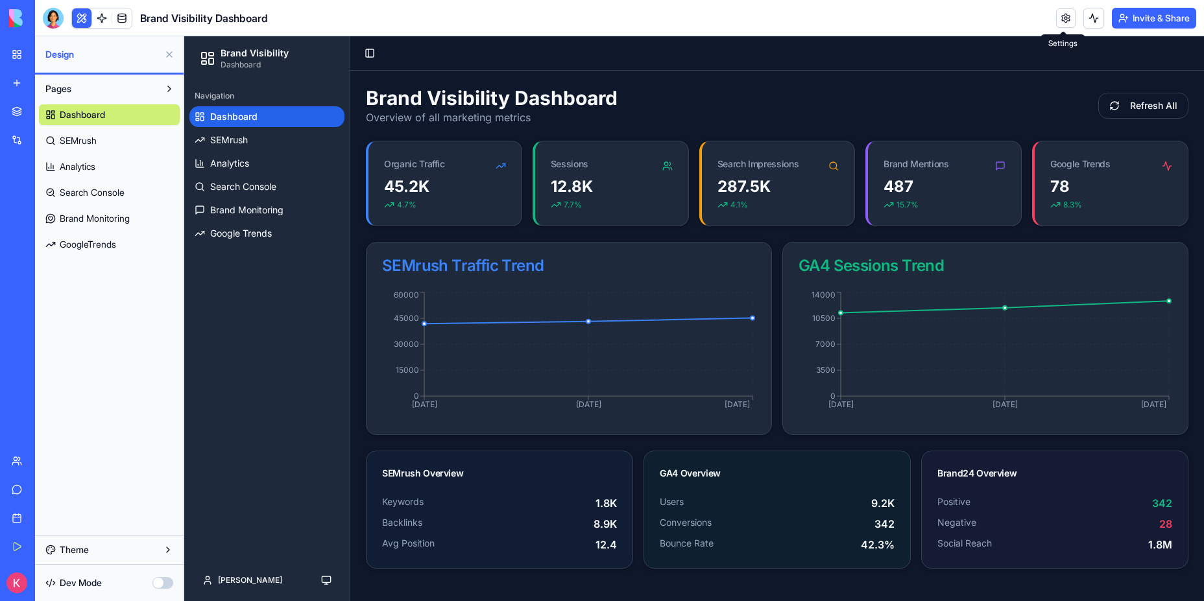
click at [1061, 23] on link at bounding box center [1065, 17] width 19 height 19
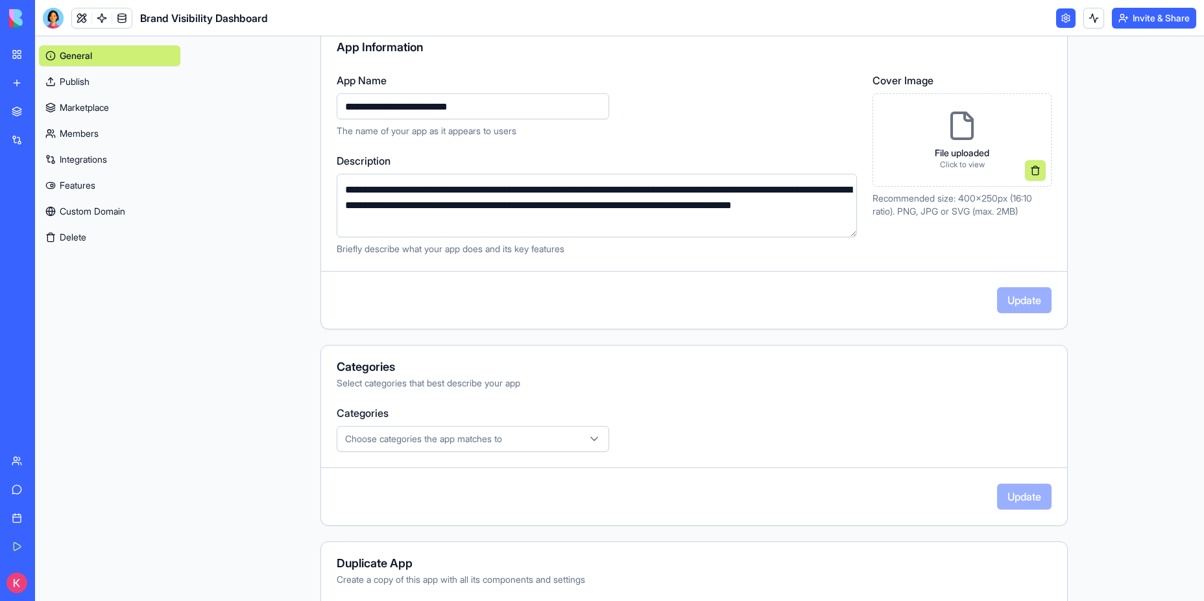
scroll to position [204, 0]
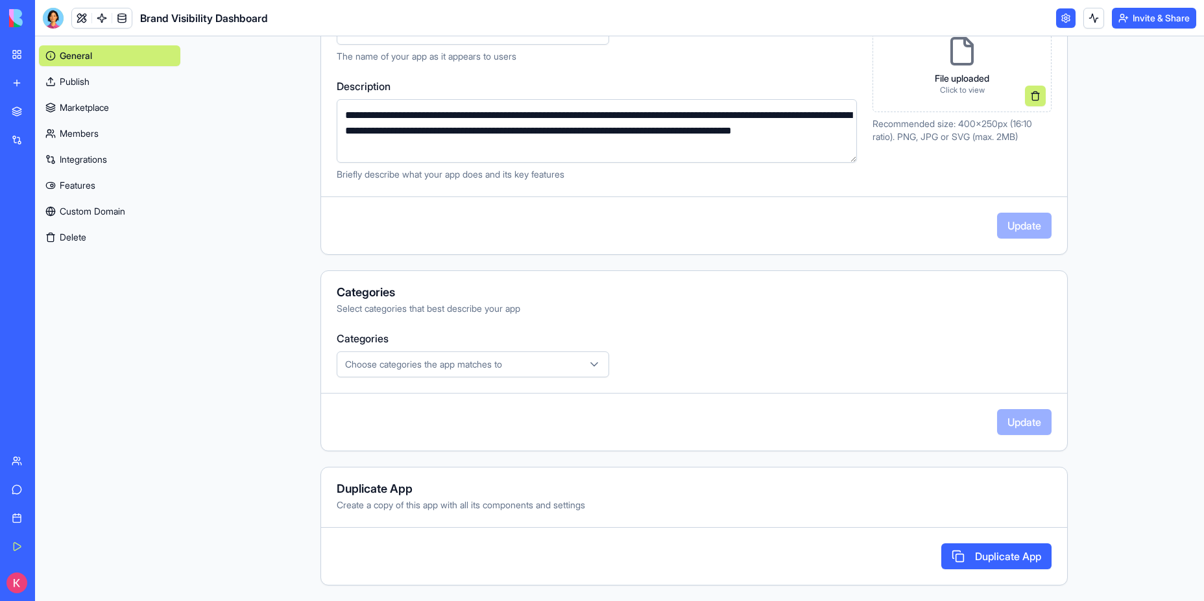
click at [104, 157] on link "Integrations" at bounding box center [109, 159] width 141 height 21
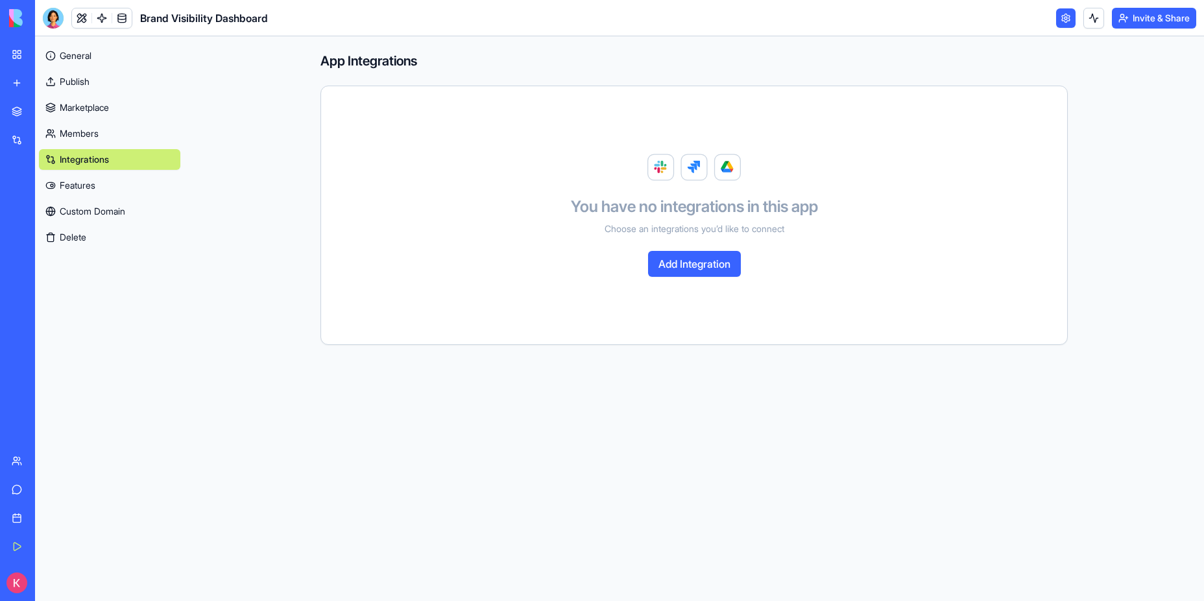
click at [673, 265] on button "Add Integration" at bounding box center [694, 264] width 93 height 26
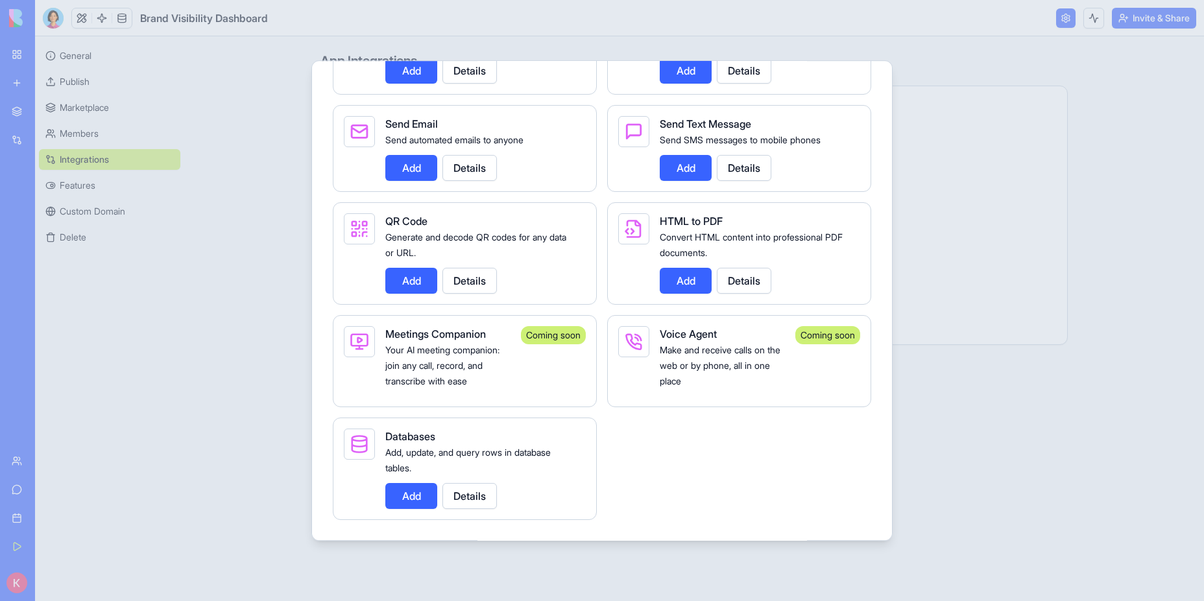
scroll to position [2249, 0]
click at [284, 356] on div at bounding box center [602, 300] width 1204 height 601
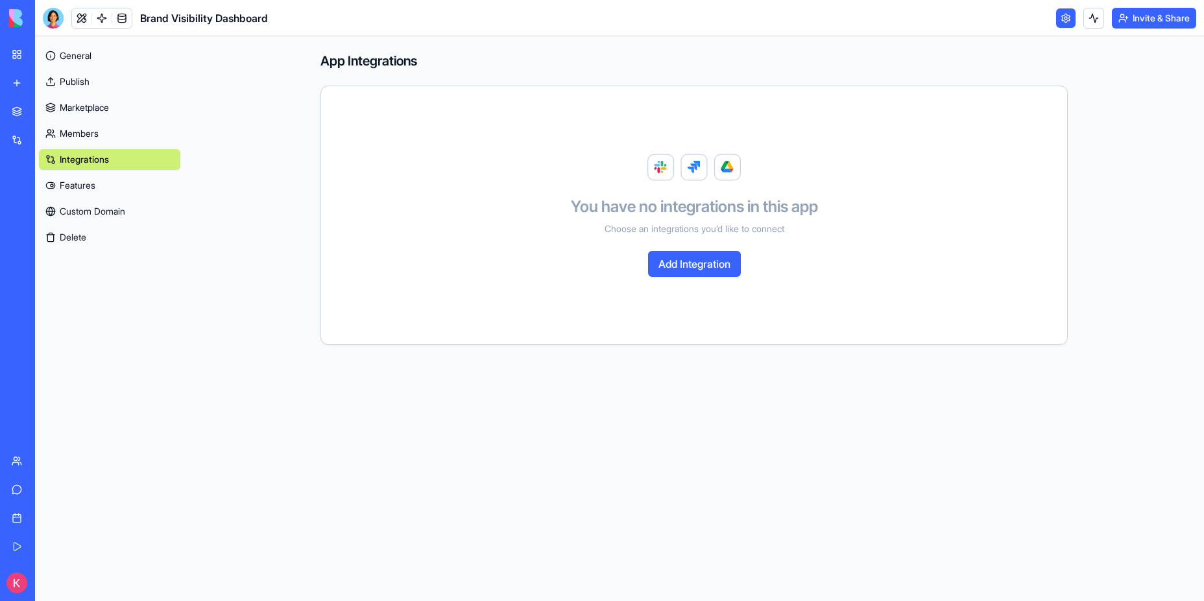
click at [94, 60] on link "General" at bounding box center [109, 55] width 141 height 21
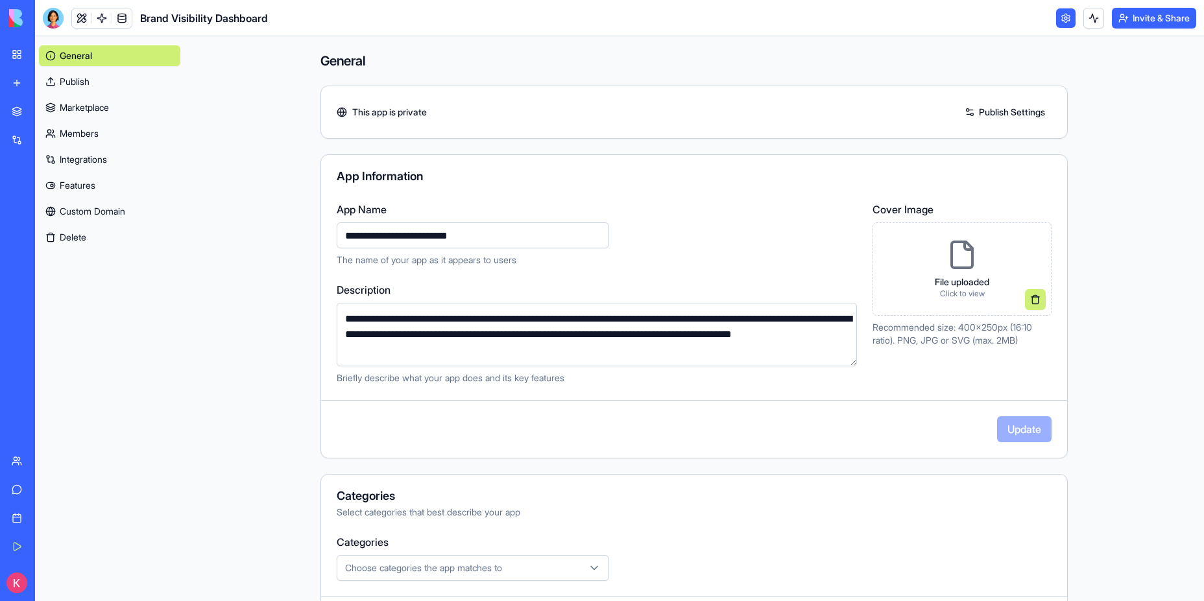
click at [18, 18] on img at bounding box center [49, 18] width 80 height 18
click at [245, 208] on main "**********" at bounding box center [694, 318] width 1020 height 565
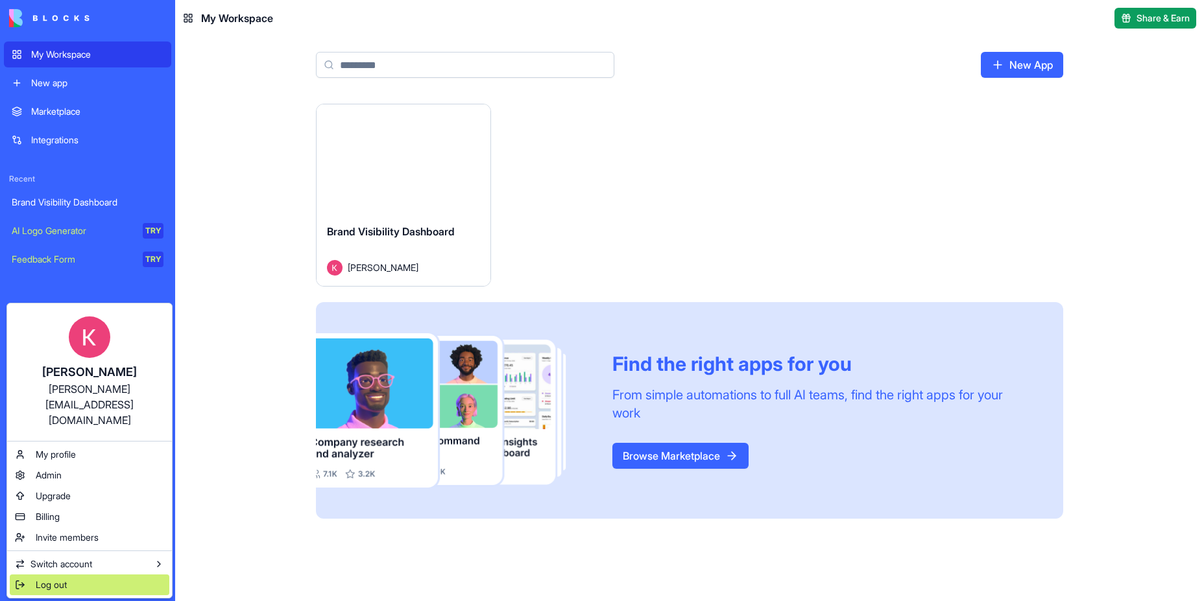
click at [58, 579] on span "Log out" at bounding box center [51, 585] width 31 height 13
